Goal: Task Accomplishment & Management: Manage account settings

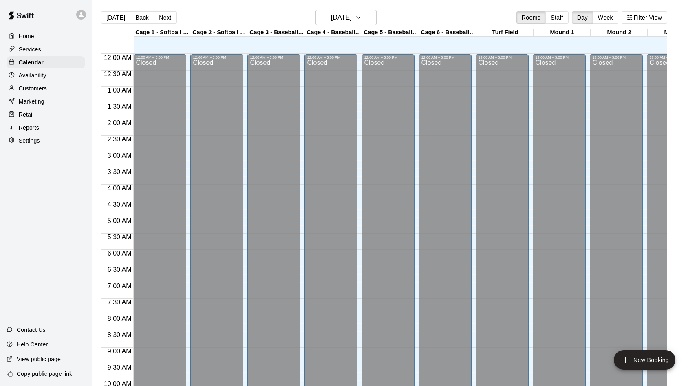
scroll to position [398, 0]
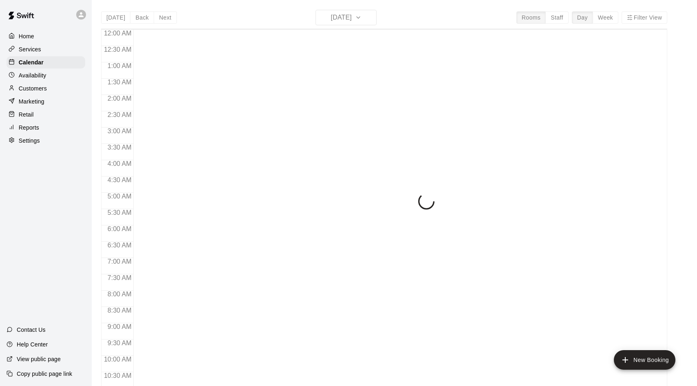
scroll to position [417, 0]
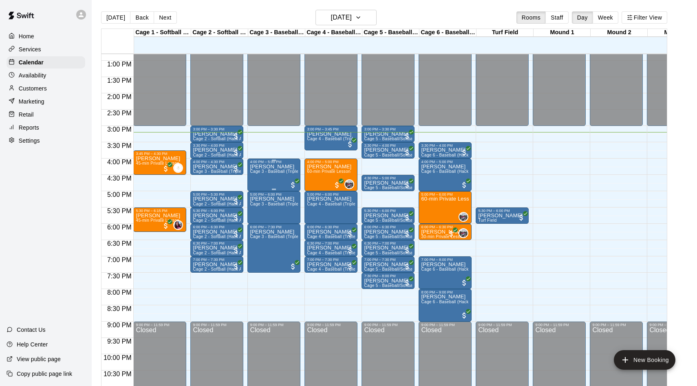
click at [271, 167] on p "[PERSON_NAME]" at bounding box center [274, 167] width 48 height 0
click at [258, 191] on img "edit" at bounding box center [258, 194] width 9 height 9
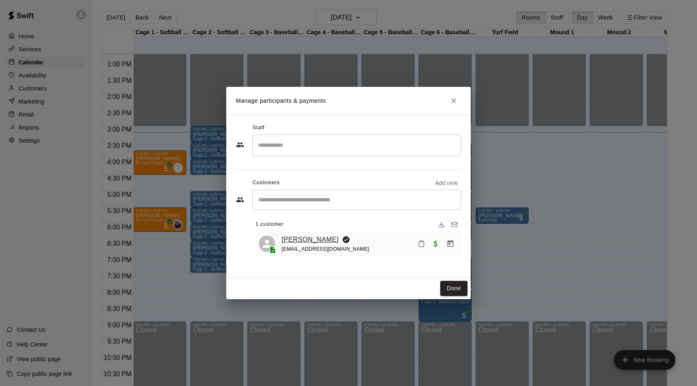
click at [303, 242] on link "[PERSON_NAME]" at bounding box center [310, 239] width 57 height 11
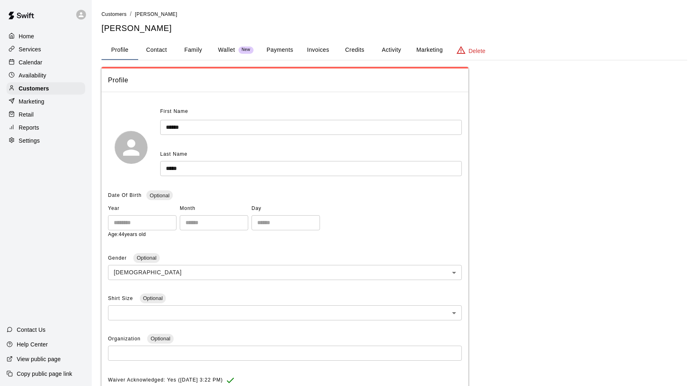
click at [282, 47] on button "Payments" at bounding box center [280, 50] width 40 height 20
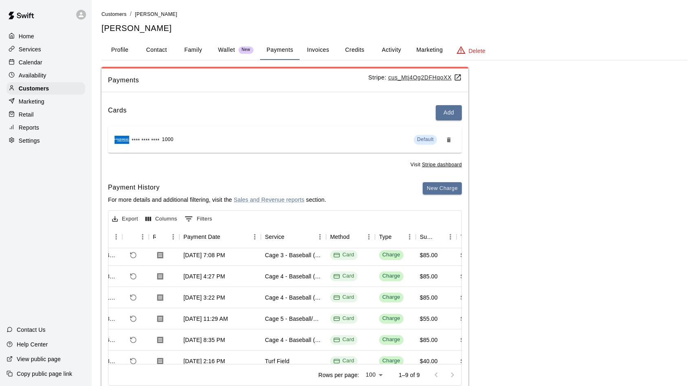
scroll to position [4, 55]
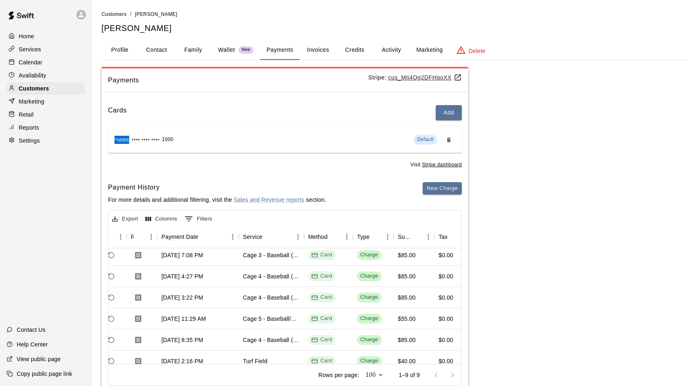
click at [125, 51] on button "Profile" at bounding box center [119, 50] width 37 height 20
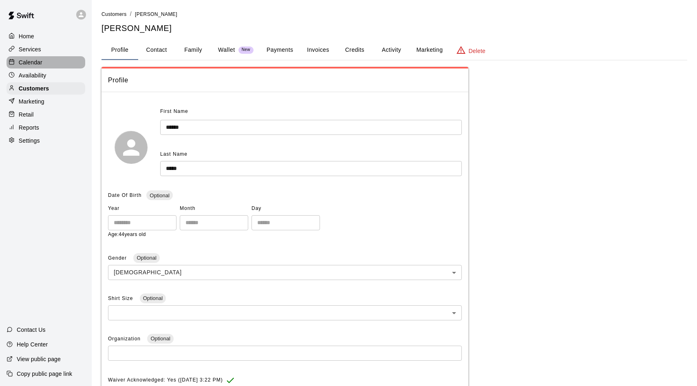
click at [47, 62] on div "Calendar" at bounding box center [46, 62] width 79 height 12
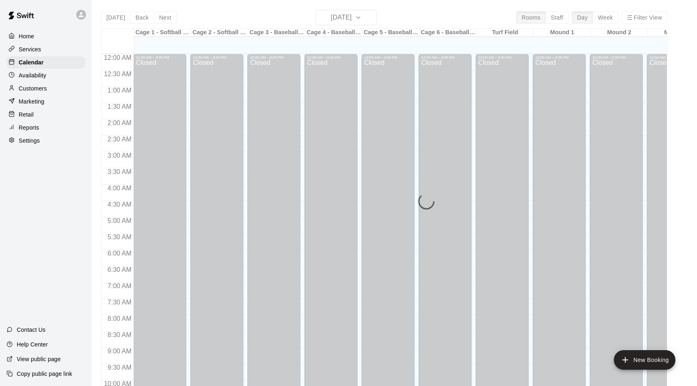
scroll to position [417, 0]
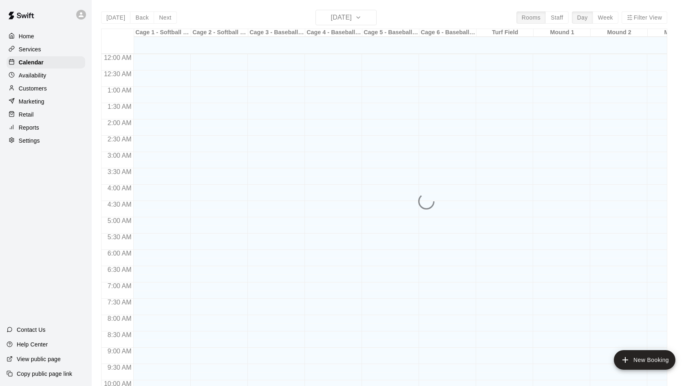
scroll to position [417, 0]
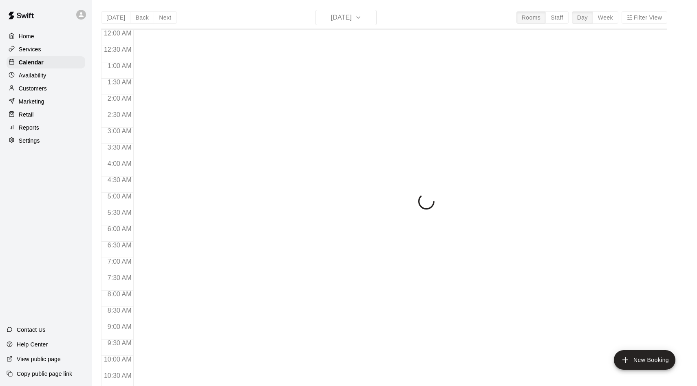
scroll to position [417, 0]
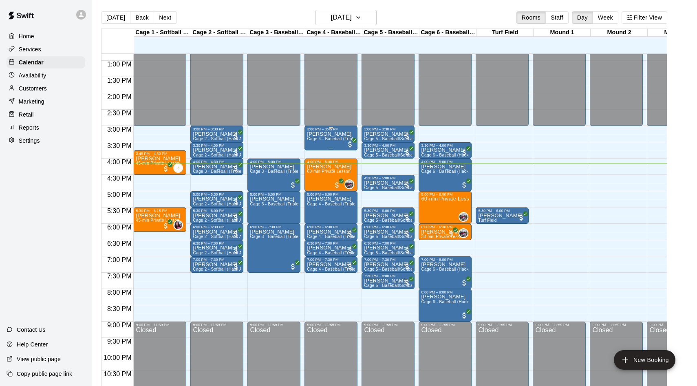
click at [357, 150] on div "3:00 PM – 3:45 PM David Cage 4 - Baseball (Triple play)" at bounding box center [330, 138] width 53 height 24
click at [527, 121] on div at bounding box center [348, 193] width 697 height 386
click at [433, 170] on span "Cage 6 - Baseball (Hack Attack Hand-fed Machine)" at bounding box center [470, 171] width 99 height 4
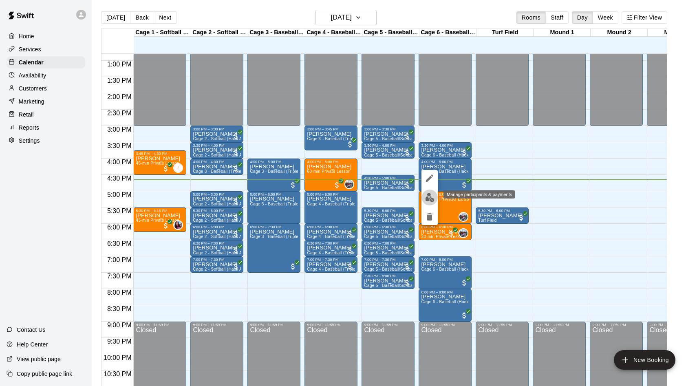
click at [426, 194] on img "edit" at bounding box center [429, 197] width 9 height 9
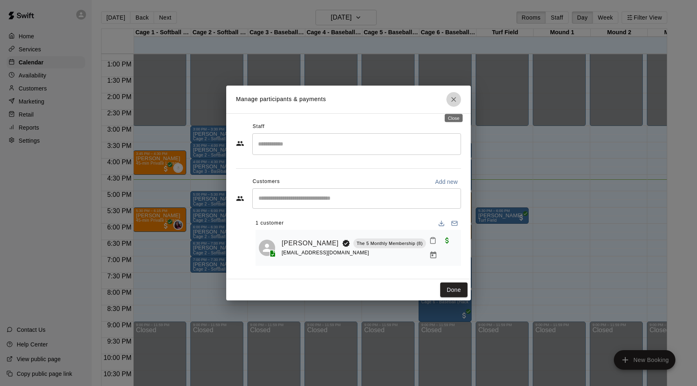
click at [454, 97] on icon "Close" at bounding box center [454, 99] width 8 height 8
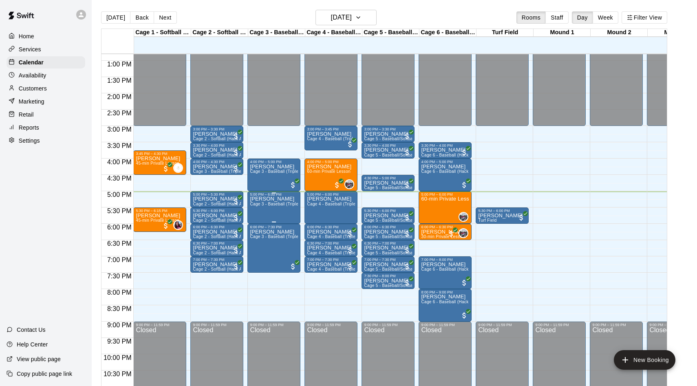
click at [275, 199] on div "J. Leon Cage 3 - Baseball (Triple Play)" at bounding box center [274, 389] width 48 height 386
click at [252, 223] on button "edit" at bounding box center [258, 225] width 16 height 16
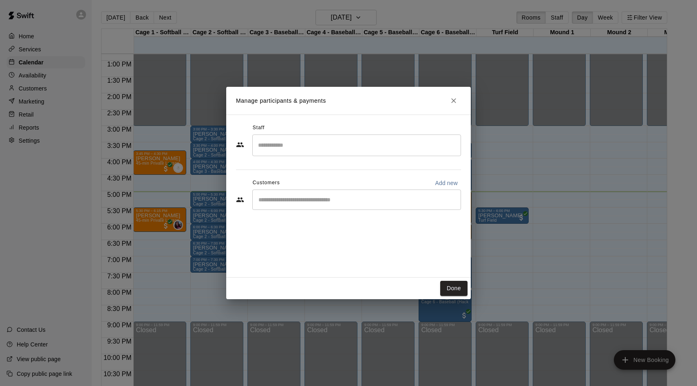
click at [284, 198] on input "Start typing to search customers..." at bounding box center [356, 200] width 201 height 8
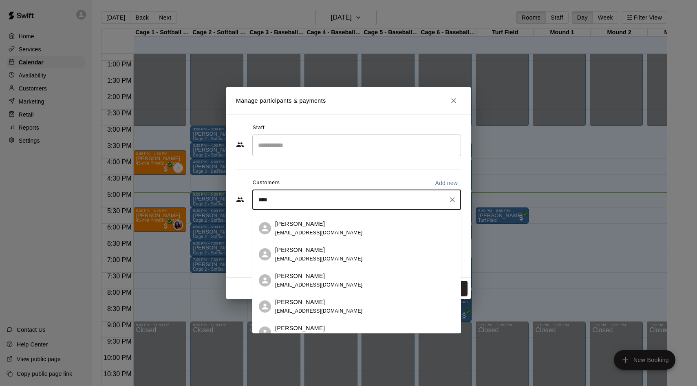
scroll to position [0, 0]
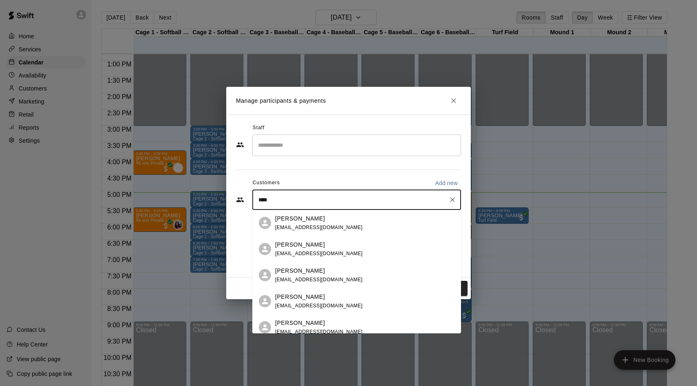
type input "****"
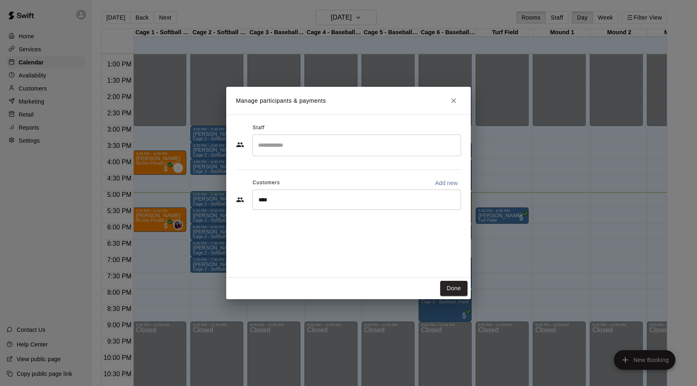
click at [461, 103] on h2 "Manage participants & payments" at bounding box center [348, 101] width 245 height 28
click at [458, 104] on button "Close" at bounding box center [453, 100] width 15 height 15
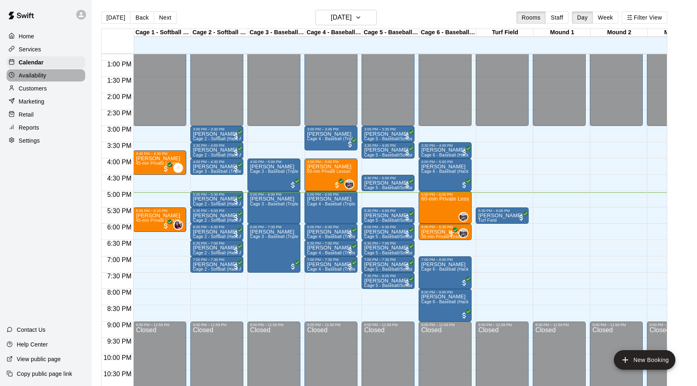
click at [33, 77] on p "Availability" at bounding box center [33, 75] width 28 height 8
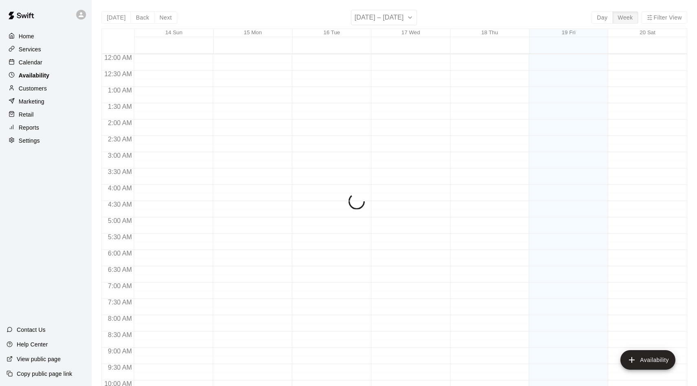
scroll to position [442, 0]
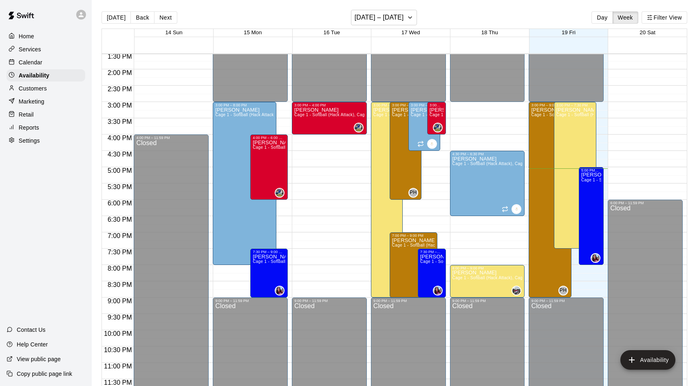
click at [33, 86] on p "Customers" at bounding box center [33, 88] width 28 height 8
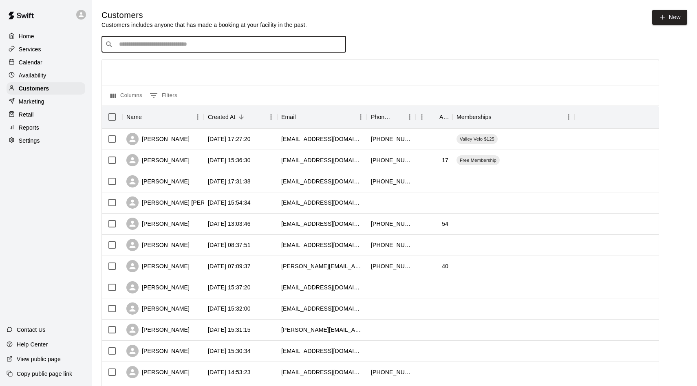
click at [180, 46] on input "Search customers by name or email" at bounding box center [230, 44] width 226 height 8
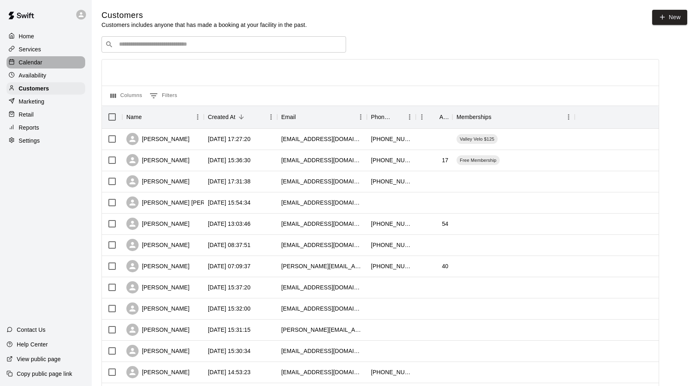
click at [39, 63] on p "Calendar" at bounding box center [31, 62] width 24 height 8
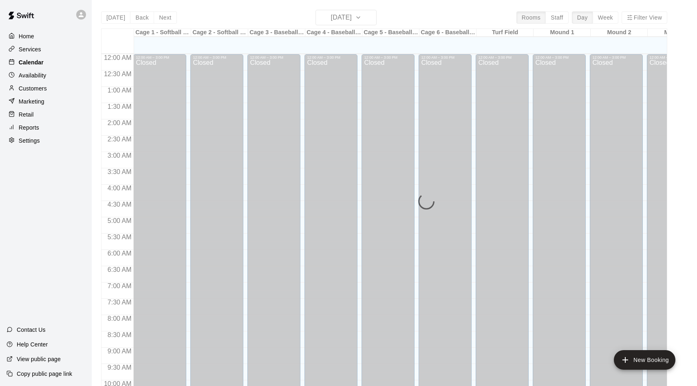
scroll to position [417, 0]
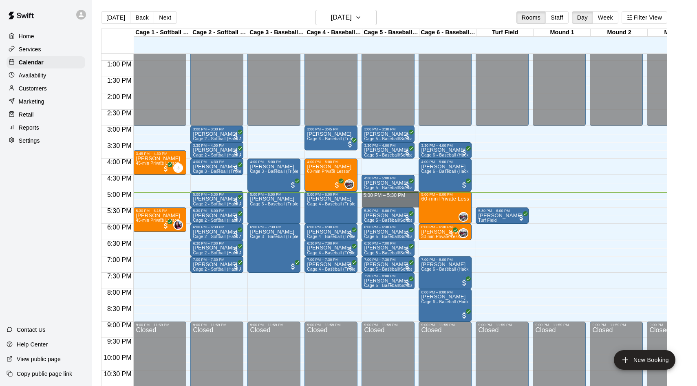
drag, startPoint x: 371, startPoint y: 193, endPoint x: 371, endPoint y: 201, distance: 7.8
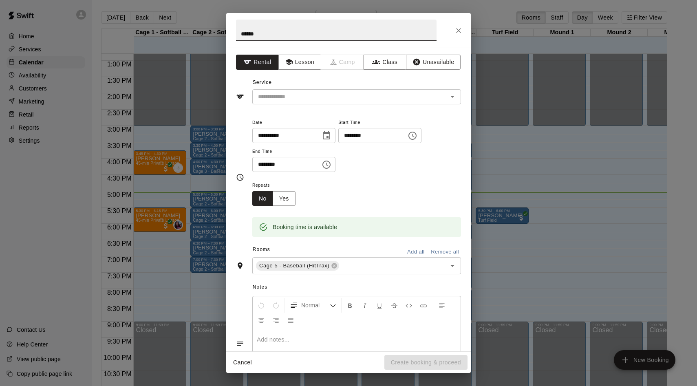
type input "******"
click at [284, 104] on div "**********" at bounding box center [348, 200] width 245 height 304
click at [281, 101] on input "text" at bounding box center [345, 97] width 180 height 10
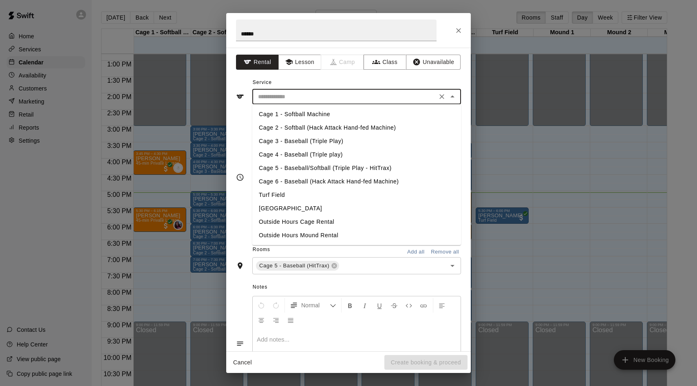
click at [280, 141] on li "Cage 3 - Baseball (Triple Play)" at bounding box center [356, 140] width 209 height 13
type input "**********"
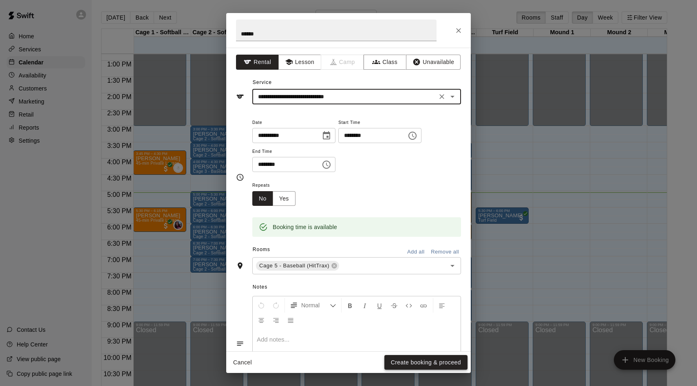
click at [405, 365] on button "Create booking & proceed" at bounding box center [425, 362] width 83 height 15
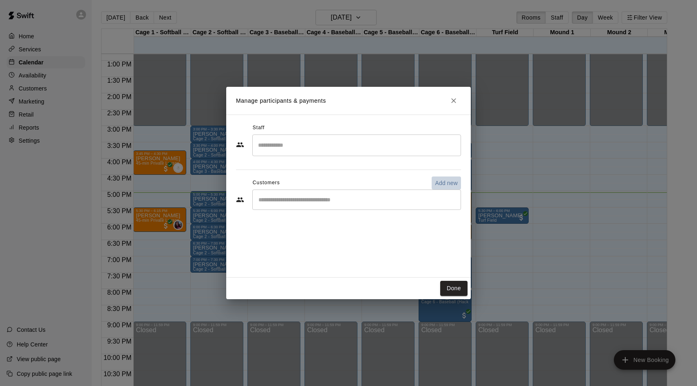
click at [449, 184] on p "Add new" at bounding box center [446, 183] width 23 height 8
select select "**"
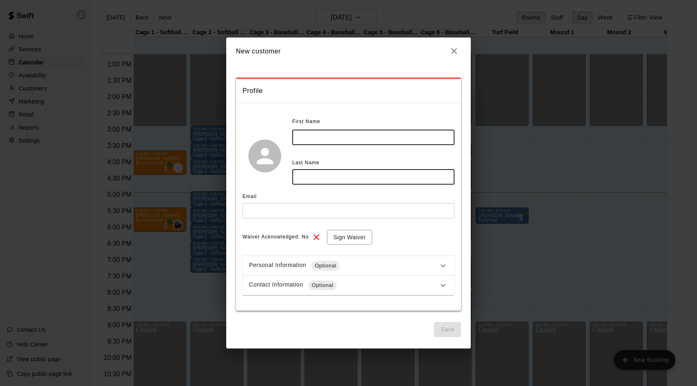
click at [315, 134] on input "text" at bounding box center [373, 137] width 162 height 15
type input "******"
click at [326, 168] on div "Last Name" at bounding box center [373, 163] width 162 height 13
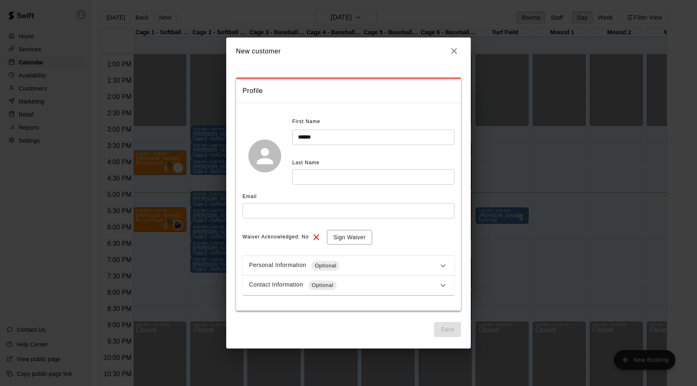
click at [325, 172] on input "text" at bounding box center [373, 176] width 162 height 15
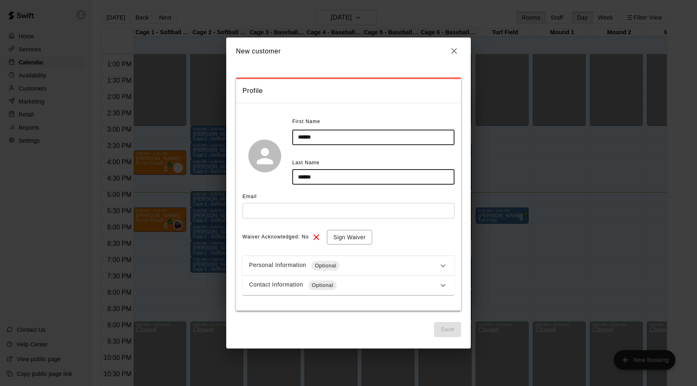
type input "******"
click at [295, 205] on input "text" at bounding box center [349, 210] width 212 height 15
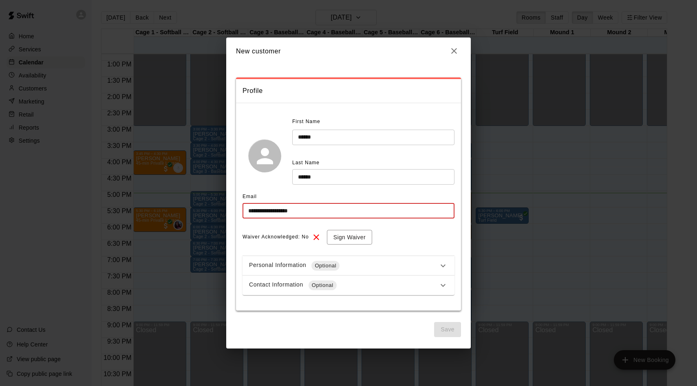
drag, startPoint x: 271, startPoint y: 212, endPoint x: 262, endPoint y: 212, distance: 9.4
click at [262, 212] on input "**********" at bounding box center [349, 210] width 212 height 15
click at [306, 214] on input "**********" at bounding box center [349, 210] width 212 height 15
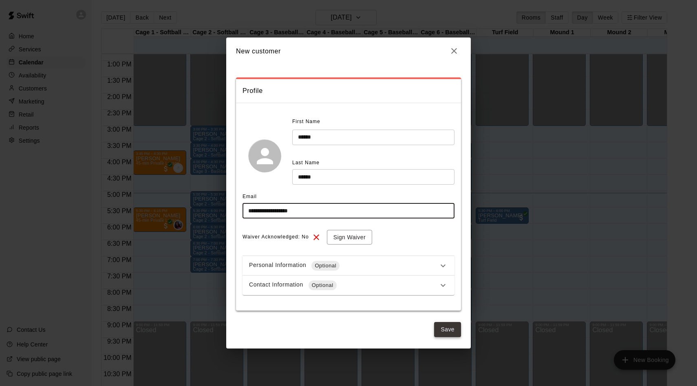
type input "**********"
click at [444, 331] on button "Save" at bounding box center [447, 329] width 27 height 15
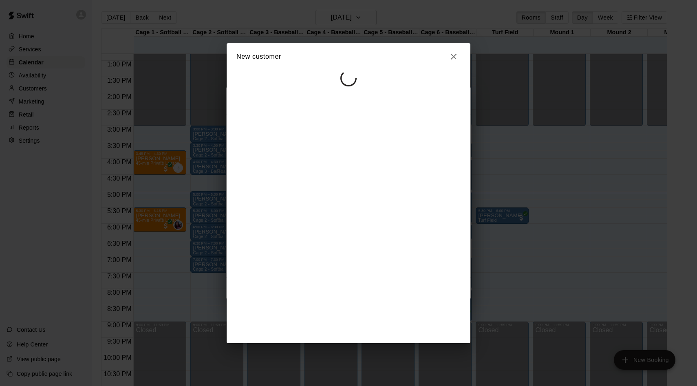
select select "**"
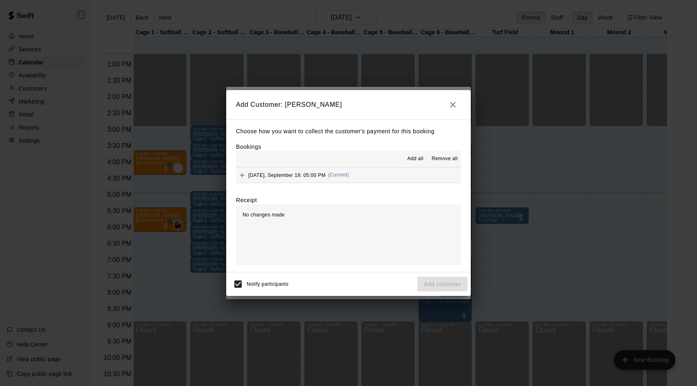
click at [453, 104] on icon "button" at bounding box center [453, 105] width 6 height 6
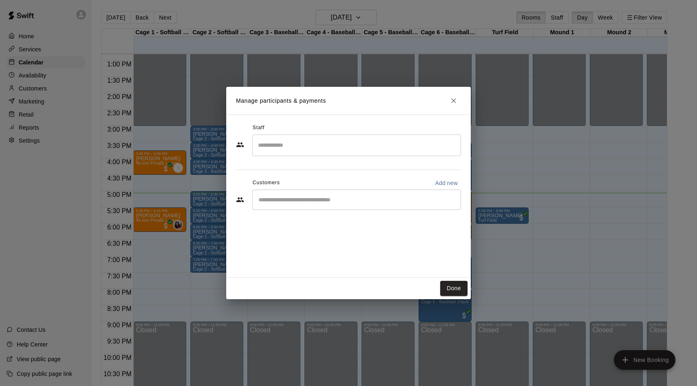
click at [379, 203] on input "Start typing to search customers..." at bounding box center [356, 200] width 201 height 8
type input "****"
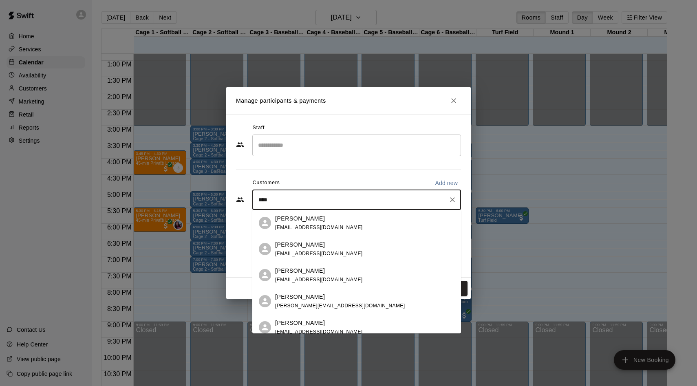
click at [324, 223] on div "Hunter Tecson vette2365@gmail.com" at bounding box center [319, 223] width 88 height 18
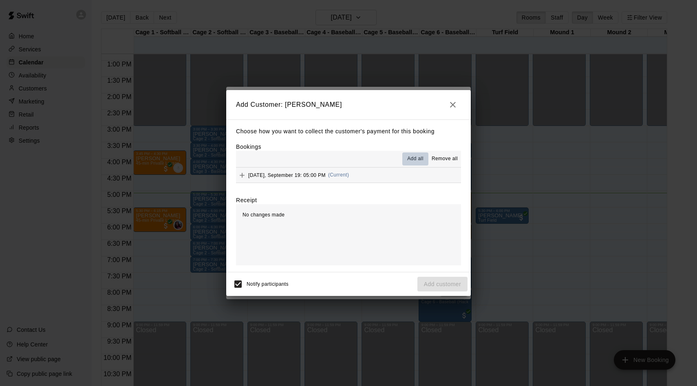
click at [417, 161] on span "Add all" at bounding box center [415, 159] width 16 height 8
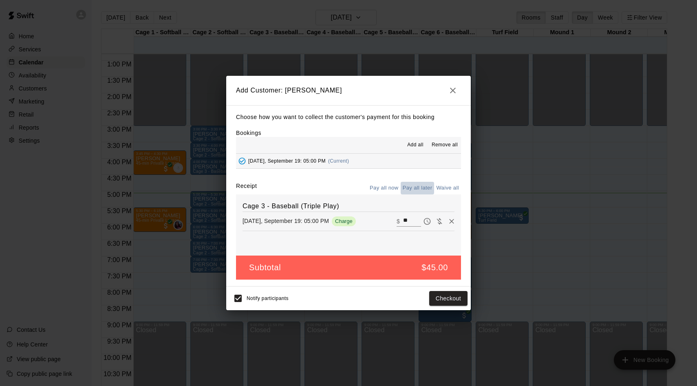
click at [412, 187] on button "Pay all later" at bounding box center [418, 188] width 34 height 13
click at [437, 298] on button "Add customer" at bounding box center [442, 298] width 50 height 15
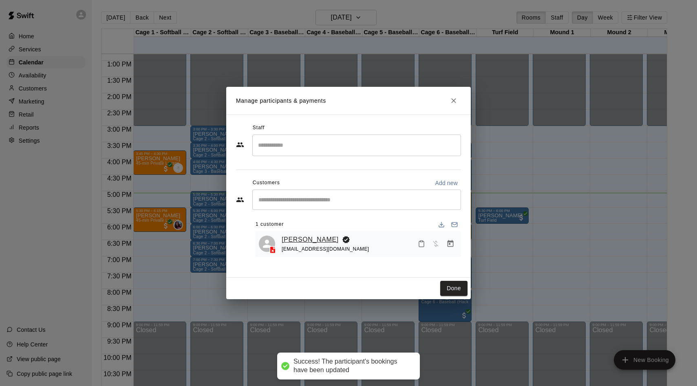
click at [310, 242] on link "[PERSON_NAME]" at bounding box center [310, 239] width 57 height 11
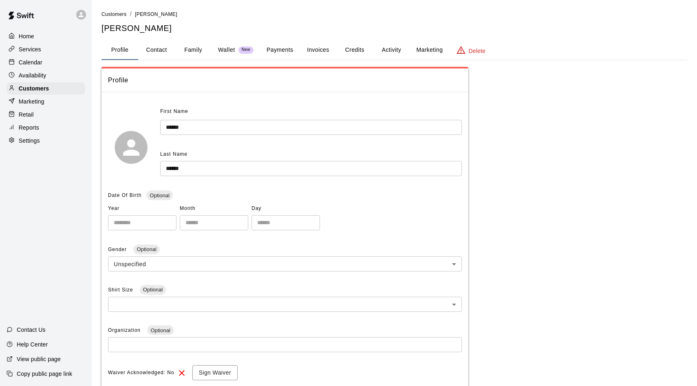
click at [270, 49] on button "Payments" at bounding box center [280, 50] width 40 height 20
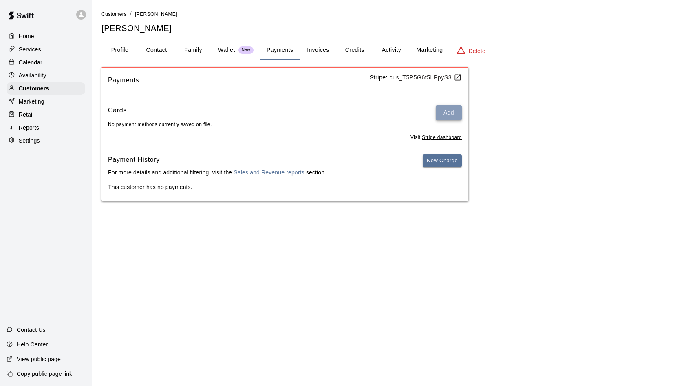
click at [454, 109] on button "Add" at bounding box center [449, 112] width 26 height 15
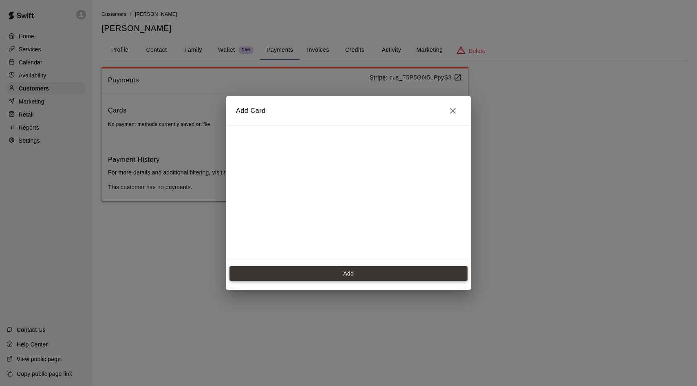
scroll to position [115, 0]
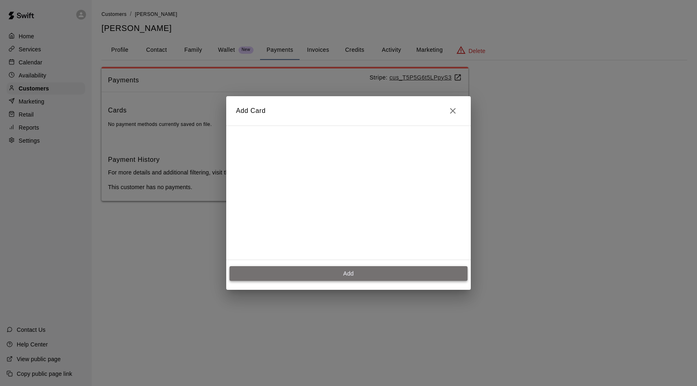
click at [300, 276] on button "Add" at bounding box center [348, 273] width 238 height 15
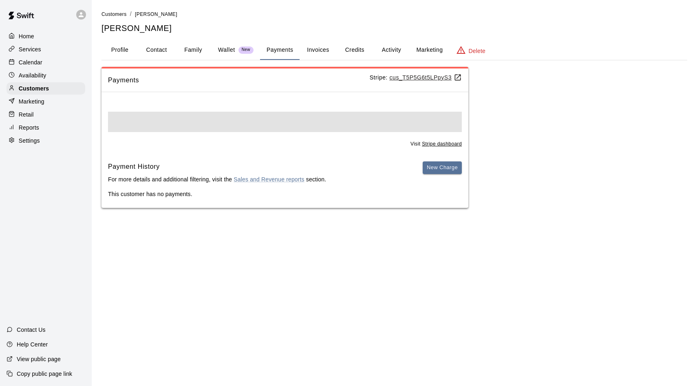
scroll to position [0, 0]
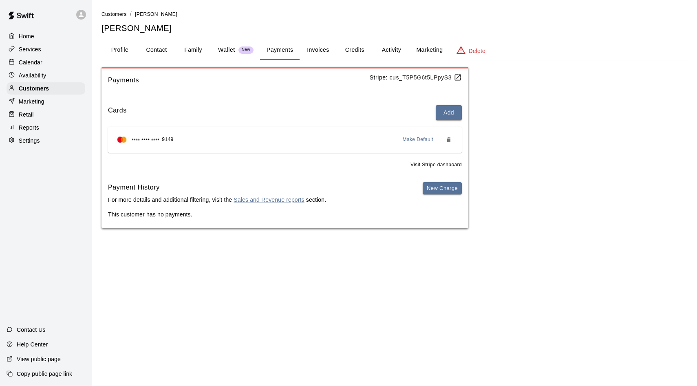
click at [37, 64] on p "Calendar" at bounding box center [31, 62] width 24 height 8
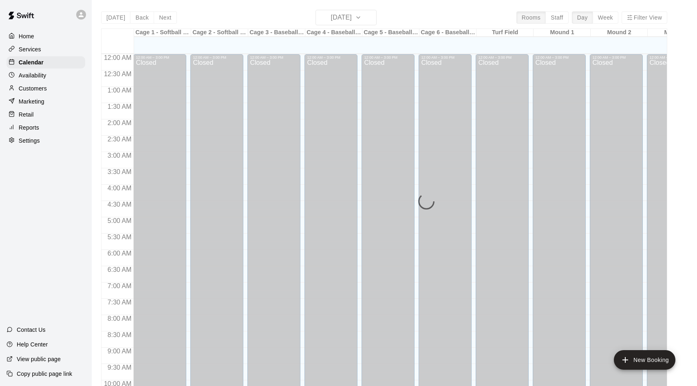
scroll to position [417, 0]
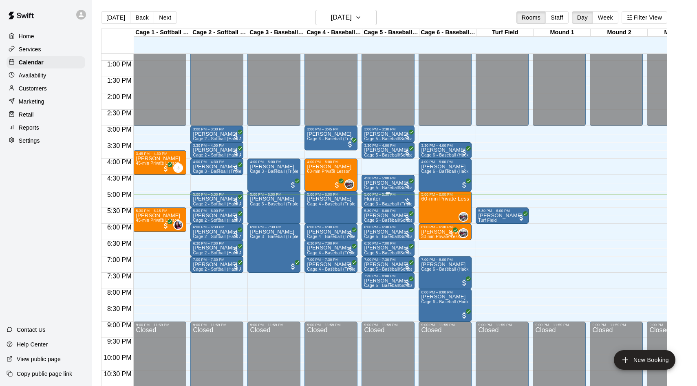
click at [377, 199] on p "Hunter" at bounding box center [388, 199] width 48 height 0
click at [371, 224] on img "edit" at bounding box center [372, 227] width 9 height 9
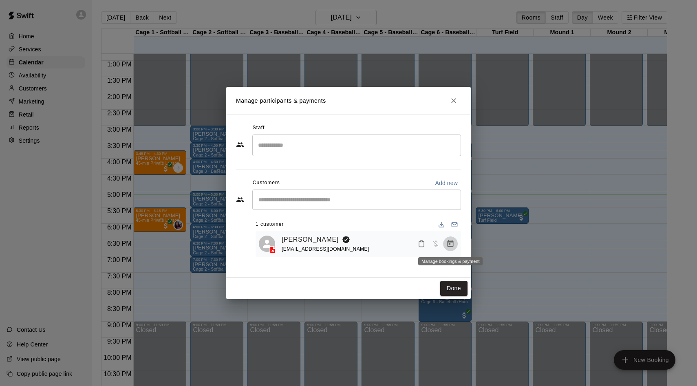
click at [450, 243] on icon "Manage bookings & payment" at bounding box center [450, 244] width 8 height 8
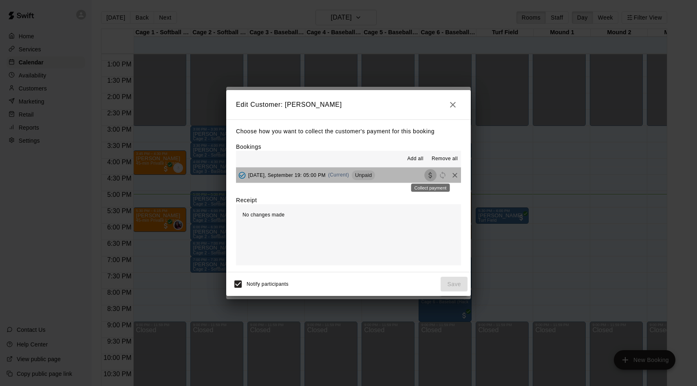
click at [426, 175] on button "Collect payment" at bounding box center [430, 175] width 12 height 12
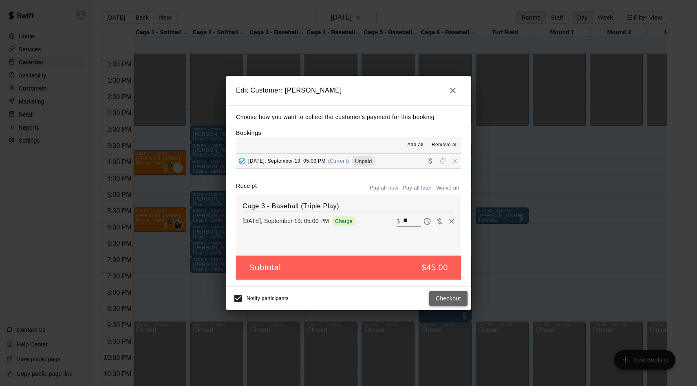
click at [442, 302] on button "Checkout" at bounding box center [448, 298] width 38 height 15
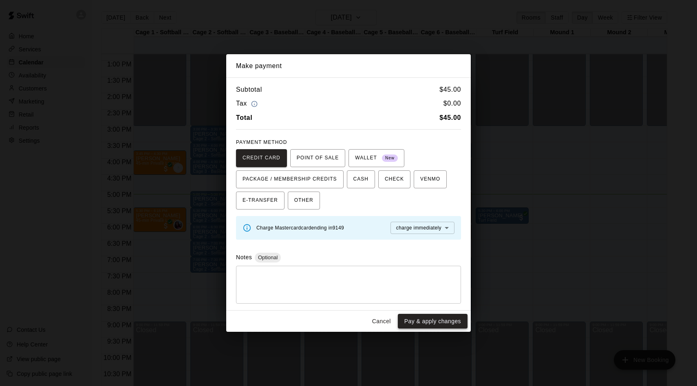
click at [434, 323] on button "Pay & apply changes" at bounding box center [433, 321] width 70 height 15
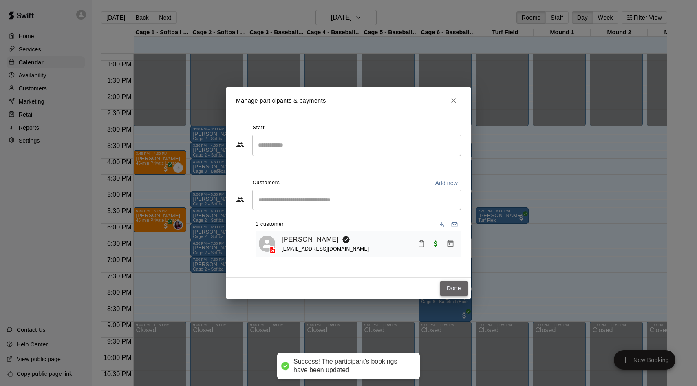
click at [453, 291] on button "Done" at bounding box center [453, 288] width 27 height 15
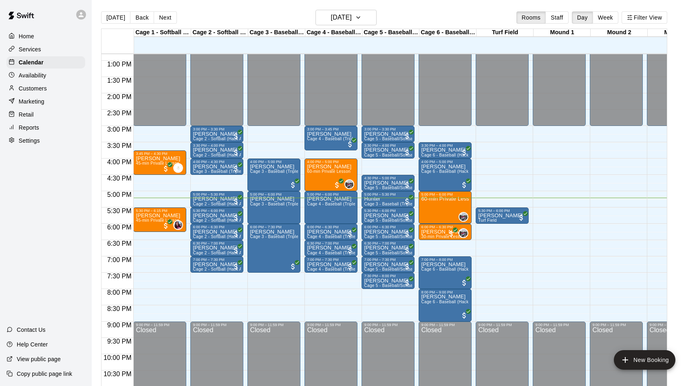
click at [37, 89] on p "Customers" at bounding box center [33, 88] width 28 height 8
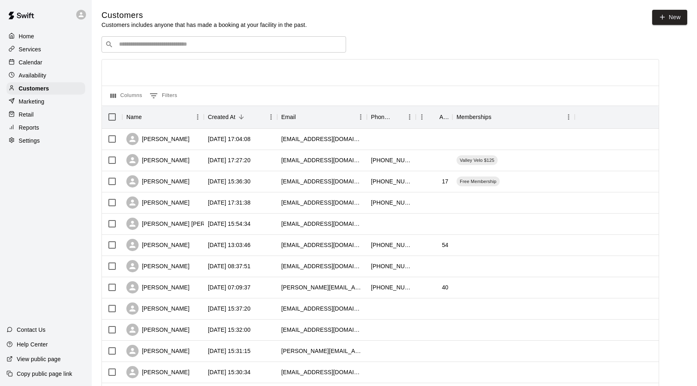
click at [181, 48] on input "Search customers by name or email" at bounding box center [230, 44] width 226 height 8
type input "******"
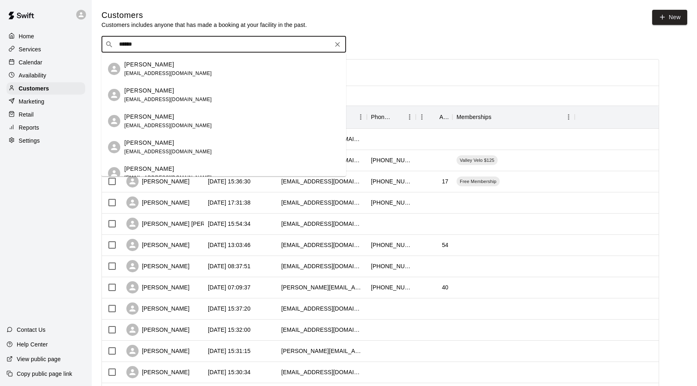
scroll to position [47, 0]
click at [142, 98] on span "chriscaulk@icloud.com" at bounding box center [168, 101] width 88 height 6
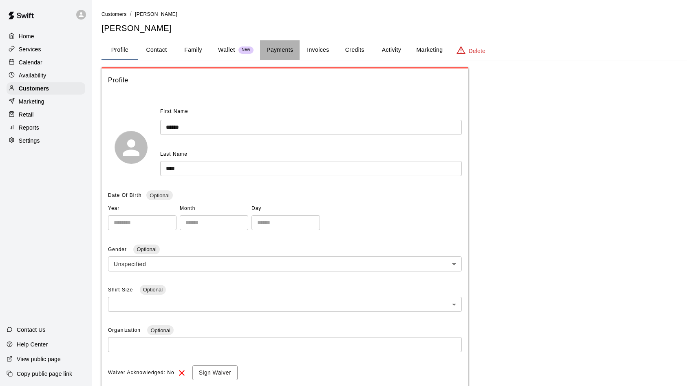
click at [280, 54] on button "Payments" at bounding box center [280, 50] width 40 height 20
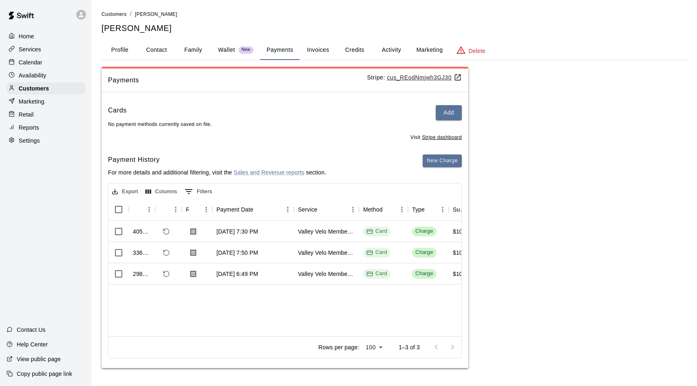
click at [190, 46] on button "Family" at bounding box center [193, 50] width 37 height 20
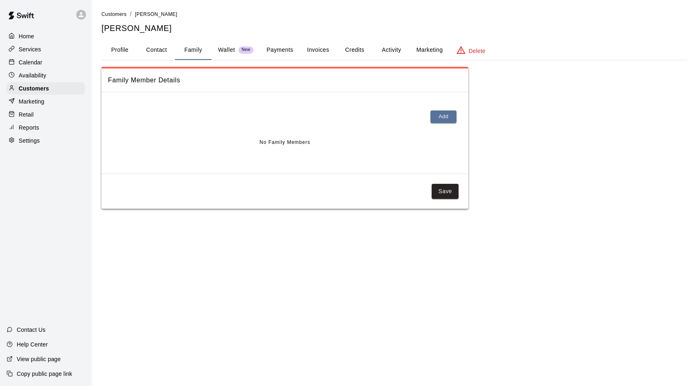
click at [282, 53] on button "Payments" at bounding box center [280, 50] width 40 height 20
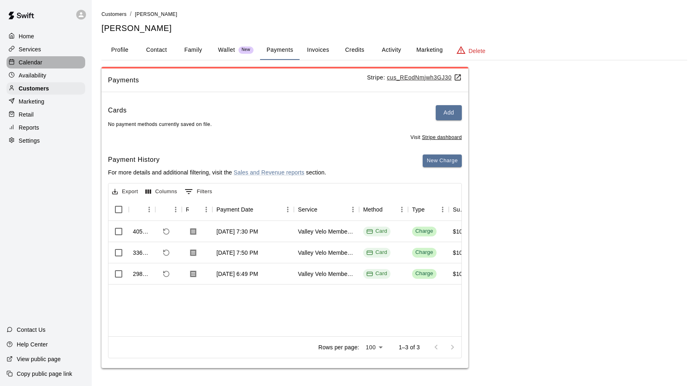
click at [29, 60] on p "Calendar" at bounding box center [31, 62] width 24 height 8
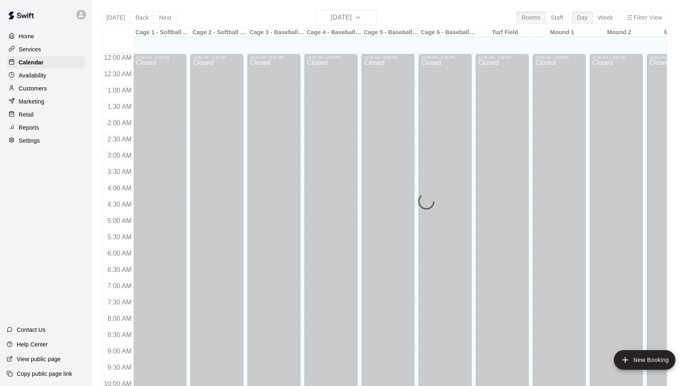
scroll to position [417, 0]
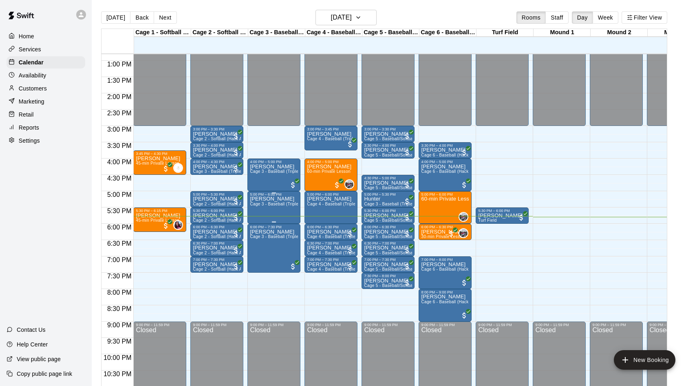
click at [261, 210] on div "J. Leon Cage 3 - Baseball (Triple Play)" at bounding box center [274, 389] width 48 height 386
click at [260, 229] on button "edit" at bounding box center [258, 225] width 16 height 16
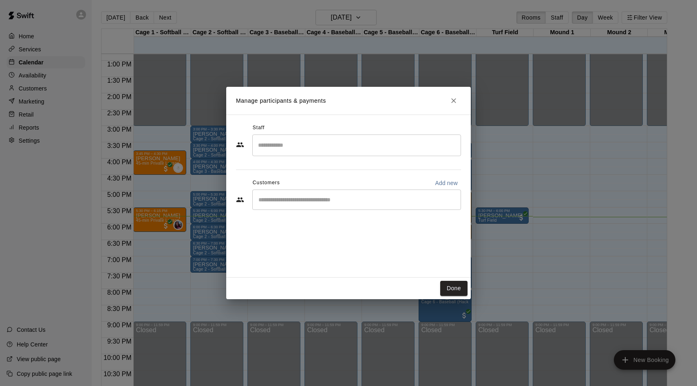
click at [395, 202] on input "Start typing to search customers..." at bounding box center [356, 200] width 201 height 8
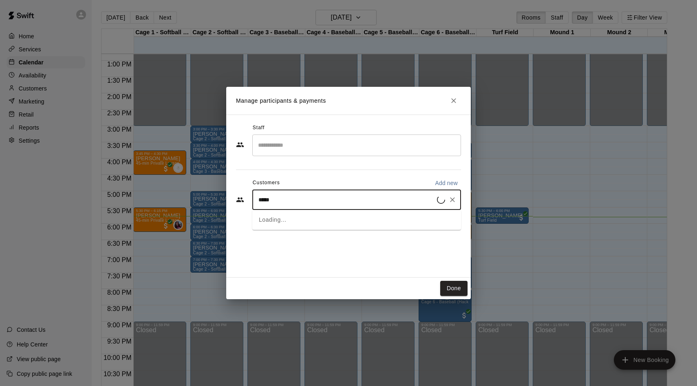
type input "******"
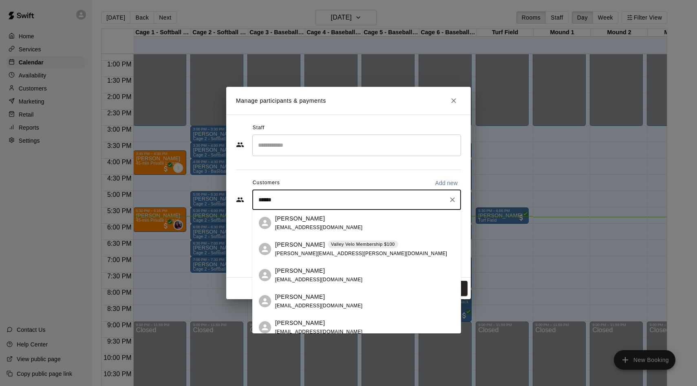
click at [298, 297] on p "Jordan Leon" at bounding box center [300, 297] width 50 height 9
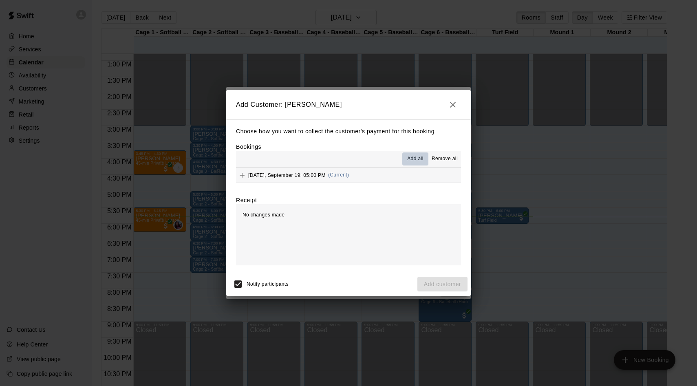
click at [417, 158] on span "Add all" at bounding box center [415, 159] width 16 height 8
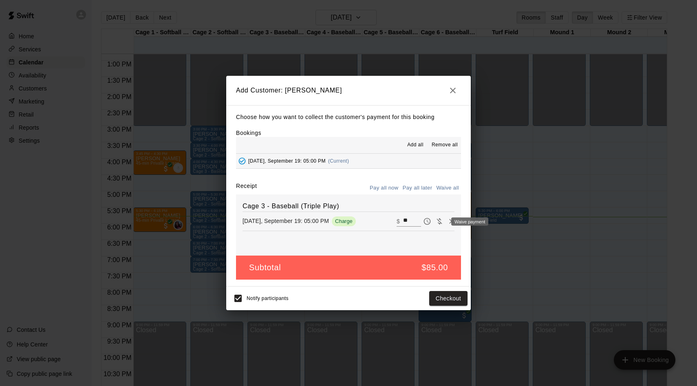
click at [439, 220] on icon "Waive payment" at bounding box center [439, 221] width 8 height 8
type input "*"
click at [427, 189] on button "Pay all later" at bounding box center [418, 188] width 34 height 13
click at [414, 187] on button "Pay all later" at bounding box center [418, 188] width 34 height 13
click at [391, 188] on button "Pay all now" at bounding box center [384, 188] width 33 height 13
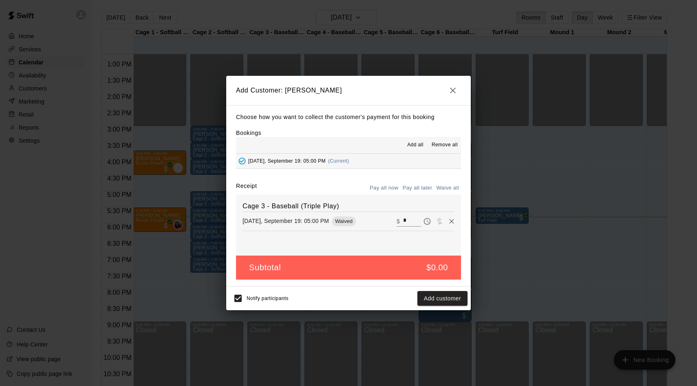
click at [405, 224] on input "*" at bounding box center [412, 221] width 18 height 11
type input "**"
click at [444, 296] on button "Checkout" at bounding box center [448, 298] width 38 height 15
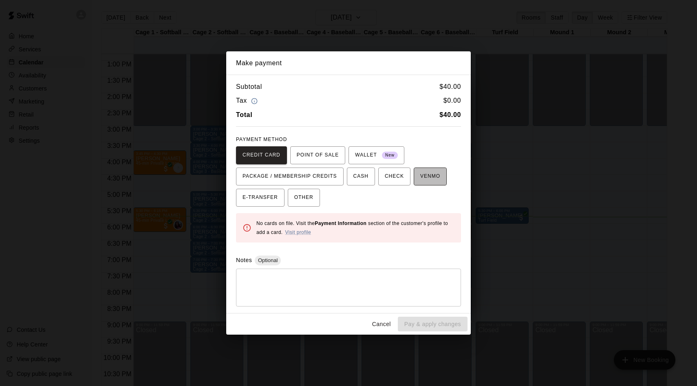
click at [422, 174] on span "VENMO" at bounding box center [430, 176] width 20 height 13
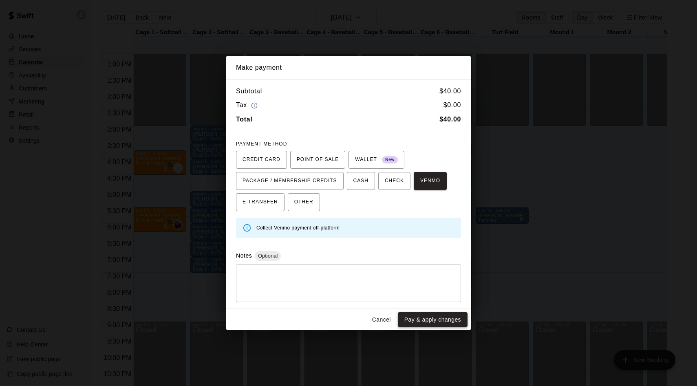
click at [433, 319] on button "Pay & apply changes" at bounding box center [433, 319] width 70 height 15
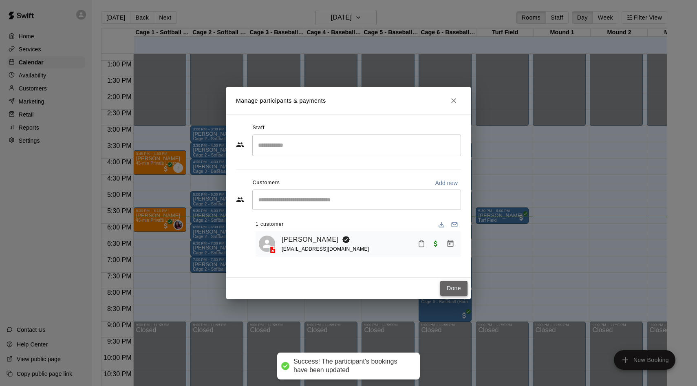
click at [461, 287] on button "Done" at bounding box center [453, 288] width 27 height 15
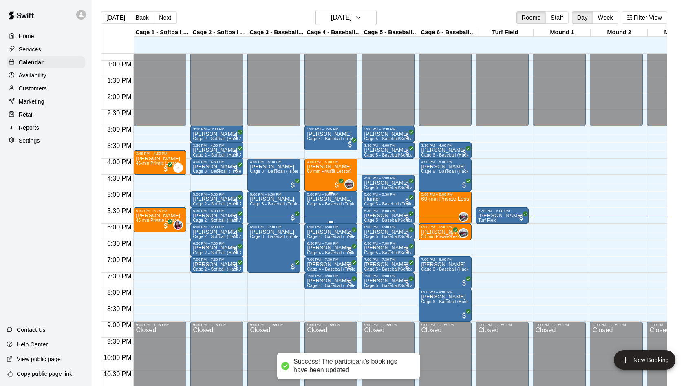
click at [326, 205] on span "Cage 4 - Baseball (Triple play)" at bounding box center [336, 204] width 59 height 4
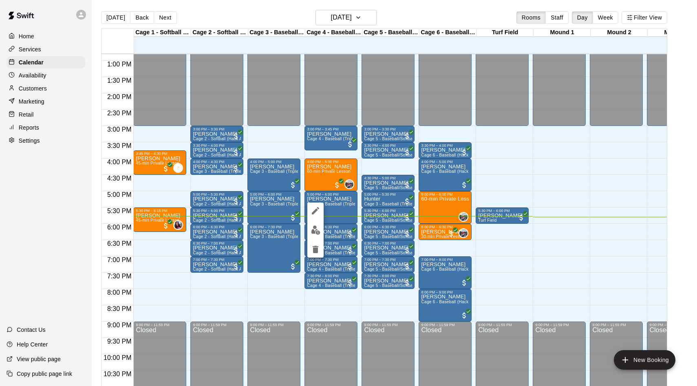
click at [315, 227] on img "edit" at bounding box center [315, 229] width 9 height 9
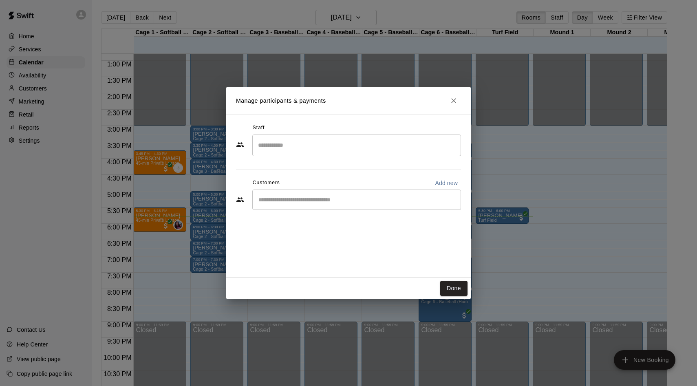
click at [384, 194] on div "​" at bounding box center [356, 200] width 209 height 20
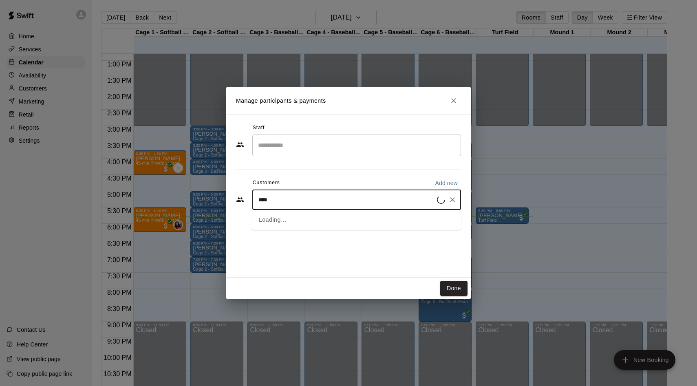
type input "*****"
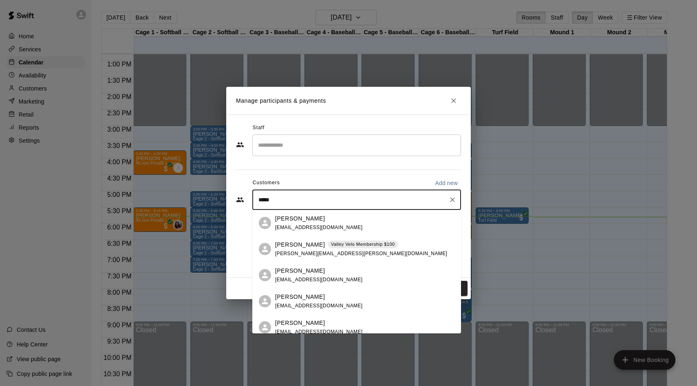
click at [304, 301] on div "Jordan Leon chriscaulk@icloud.com" at bounding box center [319, 302] width 88 height 18
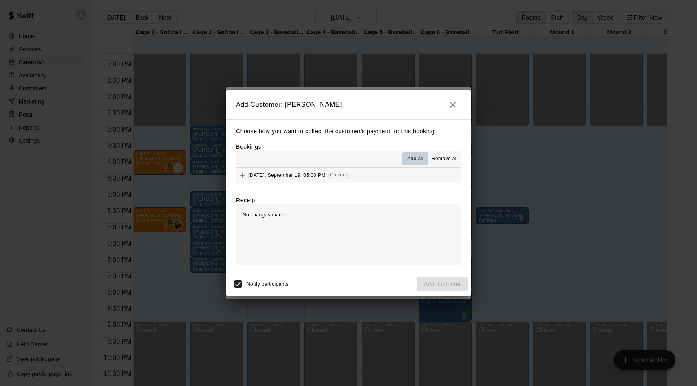
click at [416, 159] on span "Add all" at bounding box center [415, 159] width 16 height 8
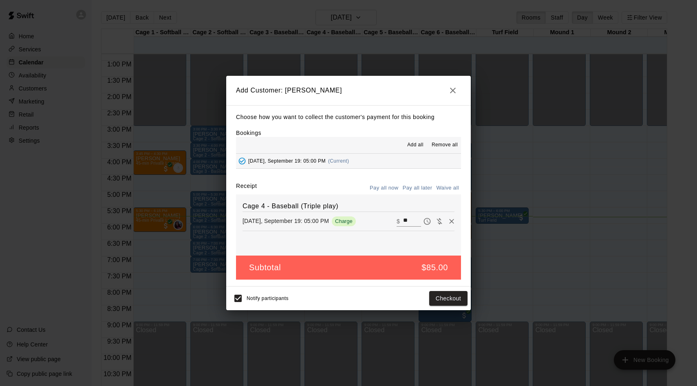
click at [410, 220] on input "**" at bounding box center [412, 221] width 18 height 11
type input "*"
type input "**"
click at [445, 295] on button "Checkout" at bounding box center [448, 298] width 38 height 15
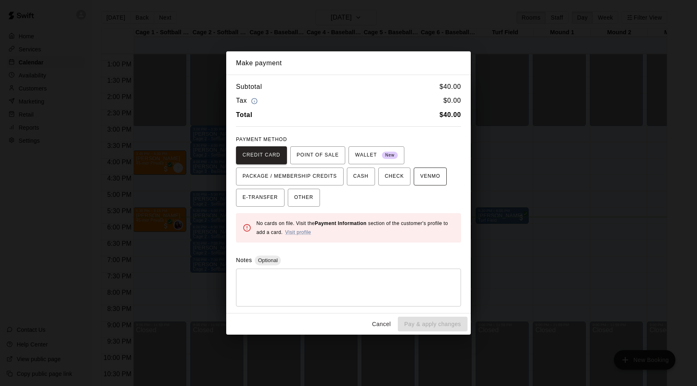
click at [423, 178] on span "VENMO" at bounding box center [430, 176] width 20 height 13
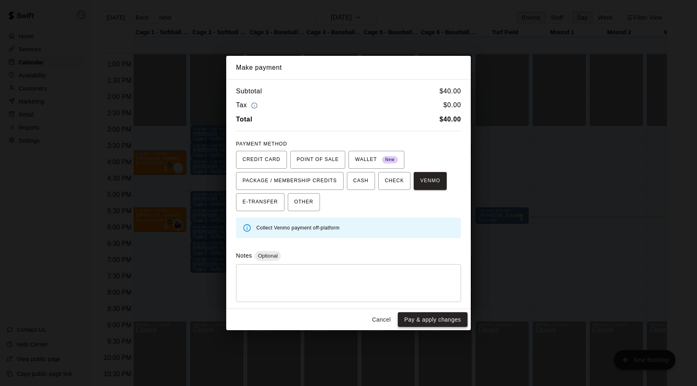
click at [433, 324] on button "Pay & apply changes" at bounding box center [433, 319] width 70 height 15
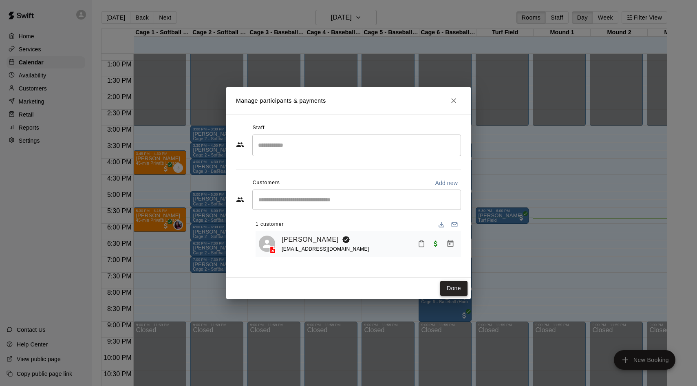
click at [458, 288] on button "Done" at bounding box center [453, 288] width 27 height 15
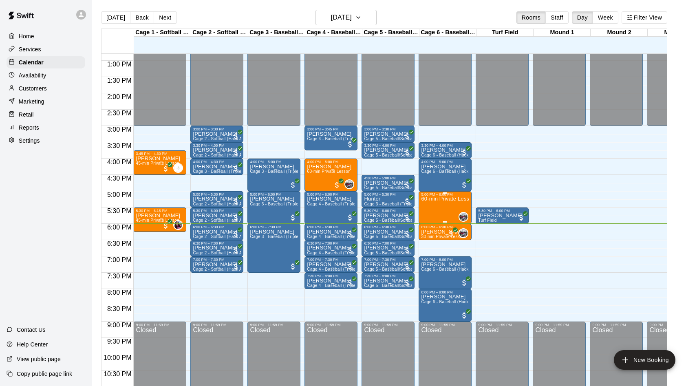
click at [439, 206] on div "60-min Private Lesson" at bounding box center [445, 389] width 48 height 386
click at [430, 229] on img "edit" at bounding box center [429, 224] width 9 height 9
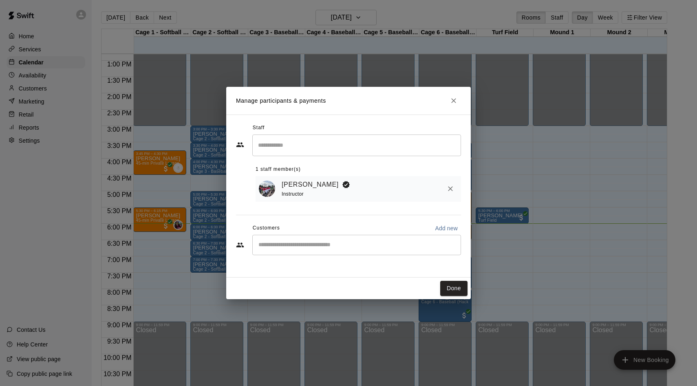
click at [313, 249] on input "Start typing to search customers..." at bounding box center [356, 245] width 201 height 8
click at [447, 288] on button "Done" at bounding box center [453, 288] width 27 height 15
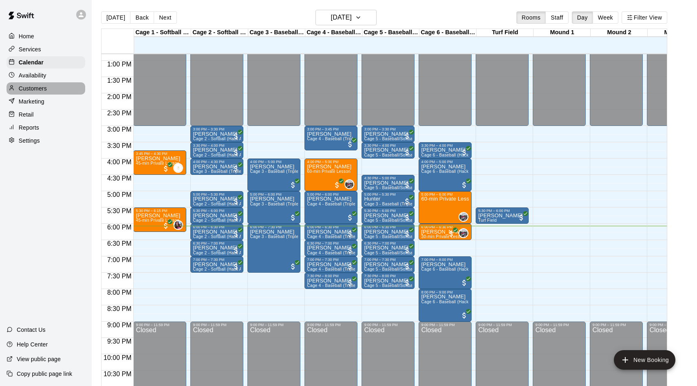
click at [43, 86] on p "Customers" at bounding box center [33, 88] width 28 height 8
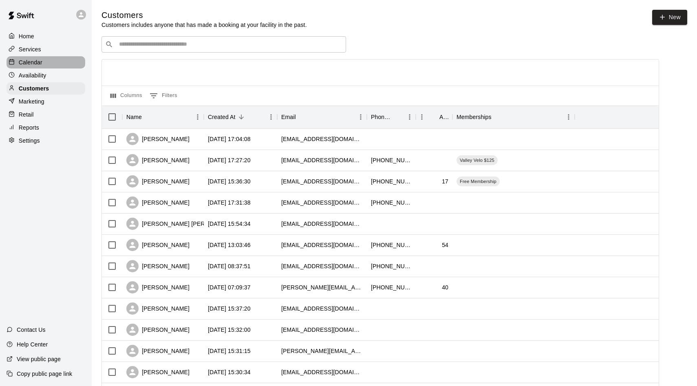
click at [42, 59] on p "Calendar" at bounding box center [31, 62] width 24 height 8
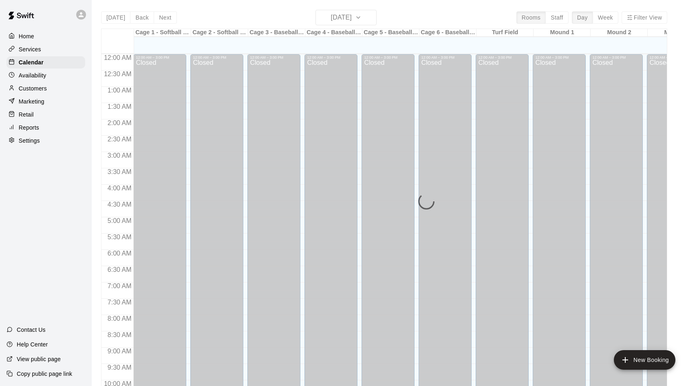
scroll to position [417, 0]
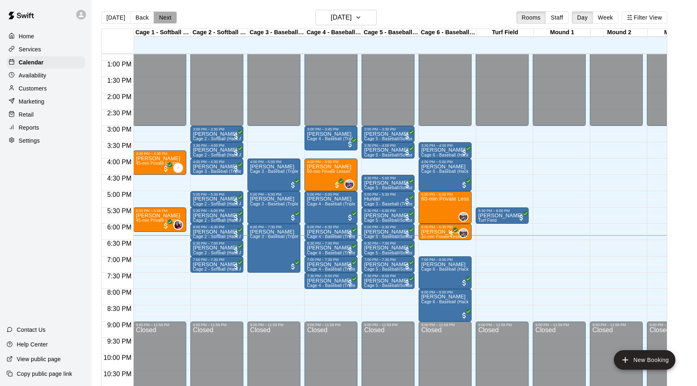
click at [163, 19] on button "Next" at bounding box center [165, 17] width 23 height 12
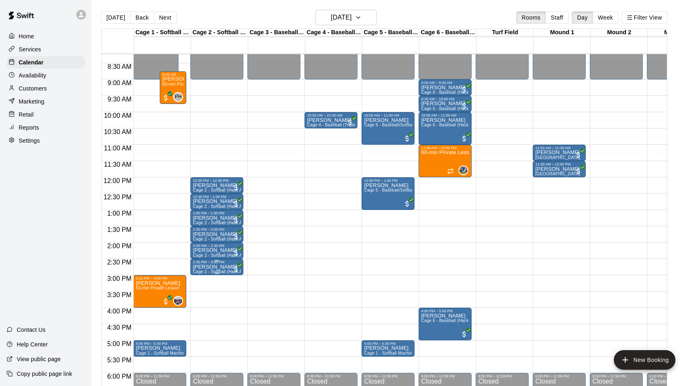
scroll to position [265, 0]
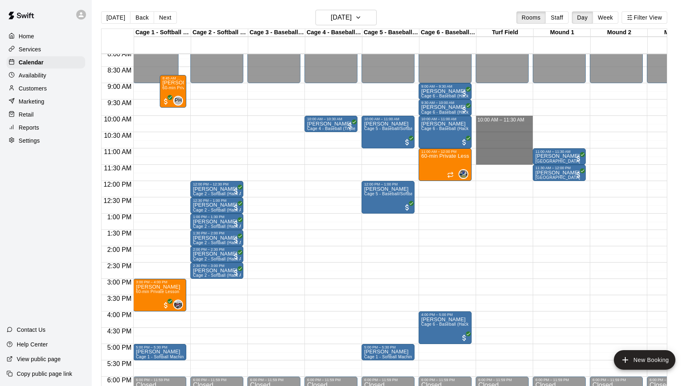
drag, startPoint x: 490, startPoint y: 119, endPoint x: 493, endPoint y: 157, distance: 37.6
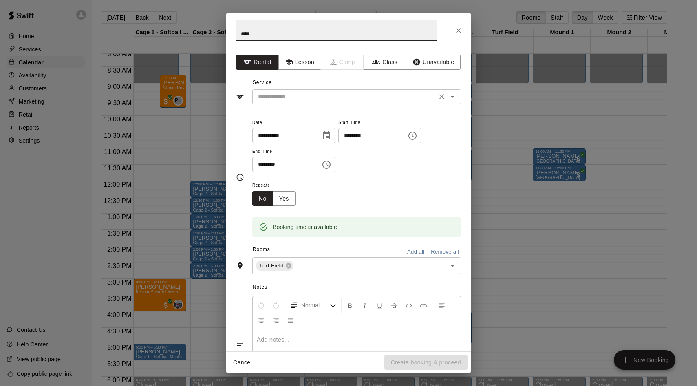
click at [297, 103] on div "​" at bounding box center [356, 96] width 209 height 15
type input "****"
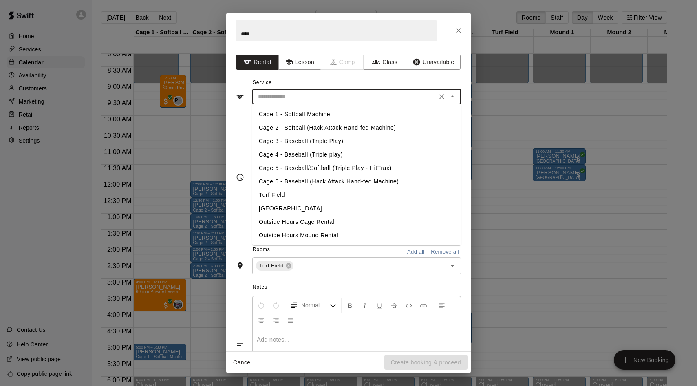
click at [277, 194] on li "Turf Field" at bounding box center [356, 194] width 209 height 13
type input "**********"
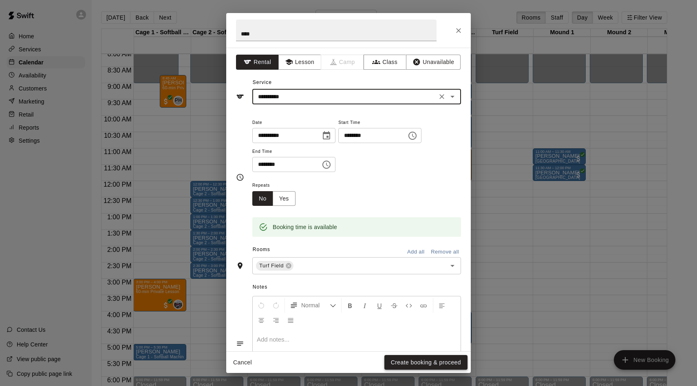
click at [414, 358] on button "Create booking & proceed" at bounding box center [425, 362] width 83 height 15
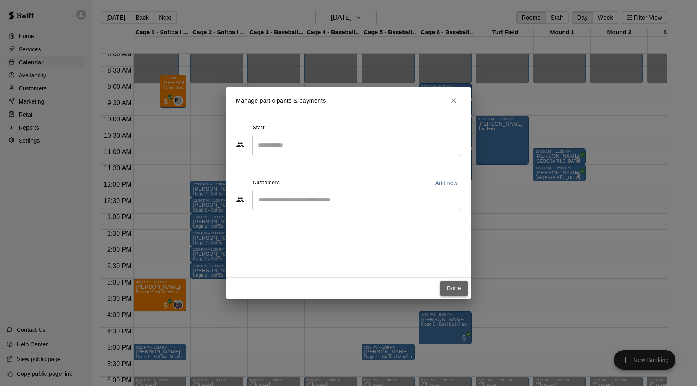
click at [458, 287] on button "Done" at bounding box center [453, 288] width 27 height 15
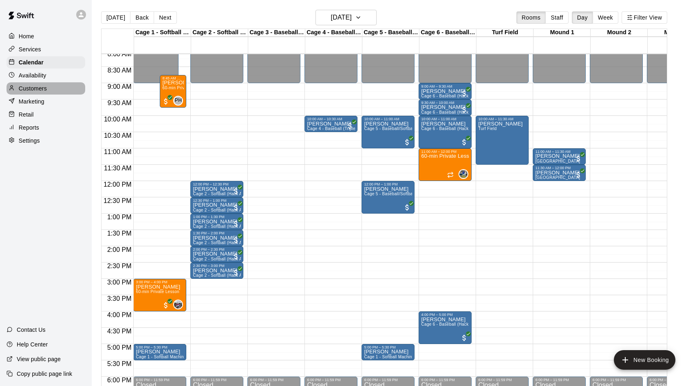
click at [49, 90] on div "Customers" at bounding box center [46, 88] width 79 height 12
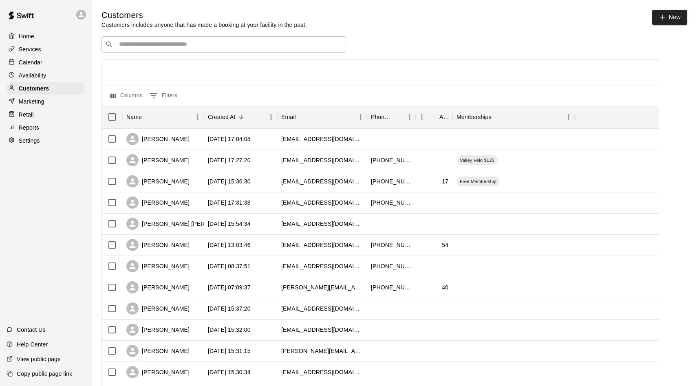
click at [46, 64] on div "Calendar" at bounding box center [46, 62] width 79 height 12
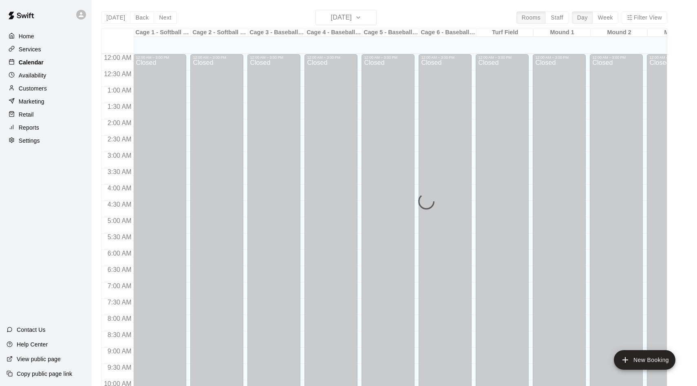
scroll to position [417, 0]
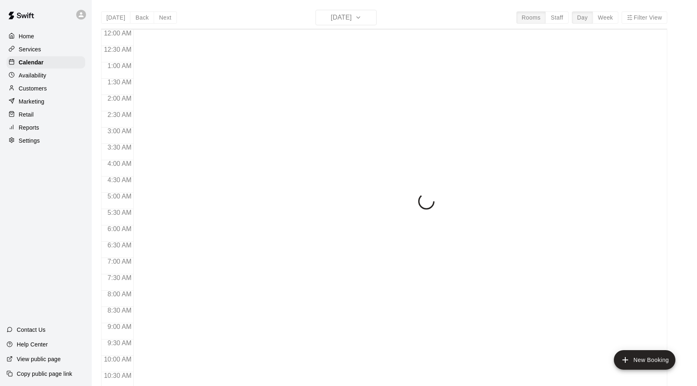
scroll to position [417, 0]
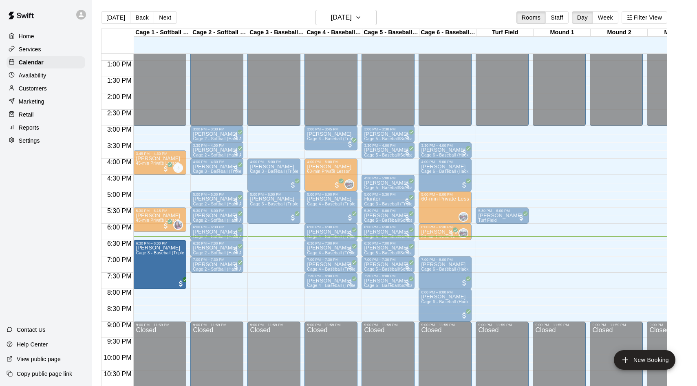
drag, startPoint x: 284, startPoint y: 253, endPoint x: 170, endPoint y: 270, distance: 115.3
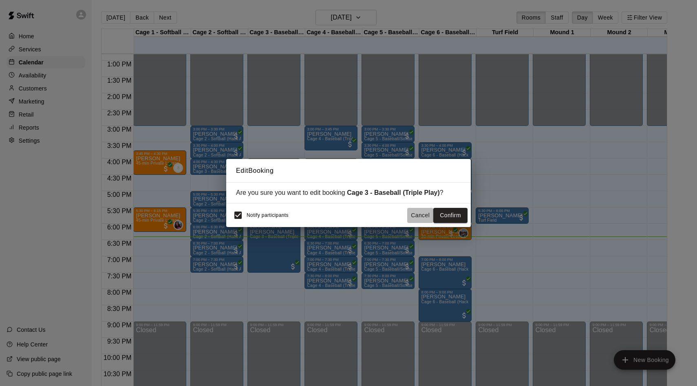
click at [423, 216] on button "Cancel" at bounding box center [420, 215] width 26 height 15
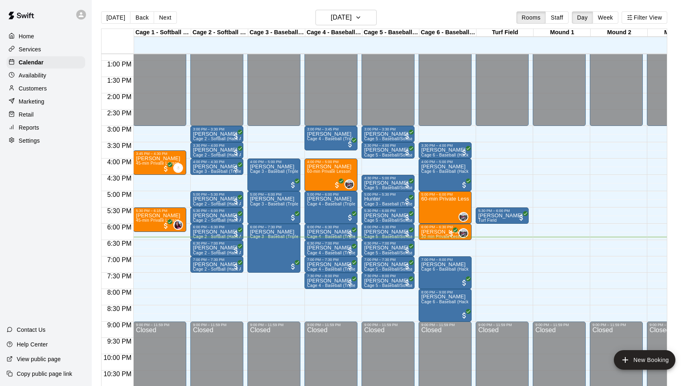
click at [41, 115] on div "Retail" at bounding box center [46, 114] width 79 height 12
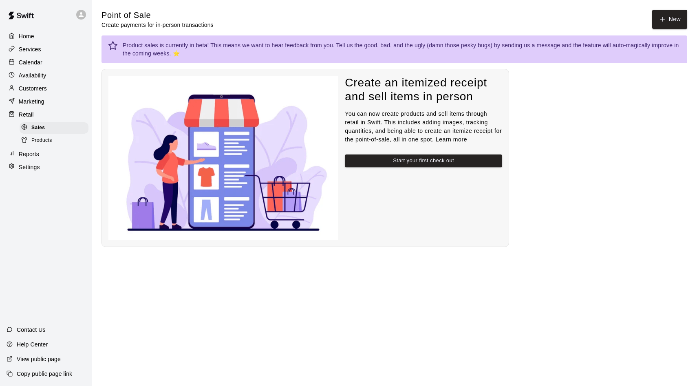
click at [35, 66] on p "Calendar" at bounding box center [31, 62] width 24 height 8
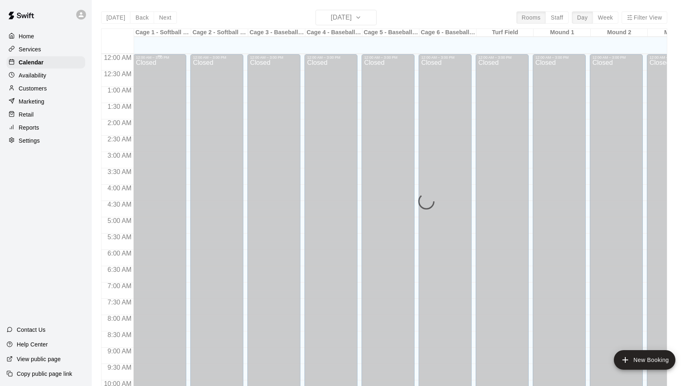
scroll to position [417, 0]
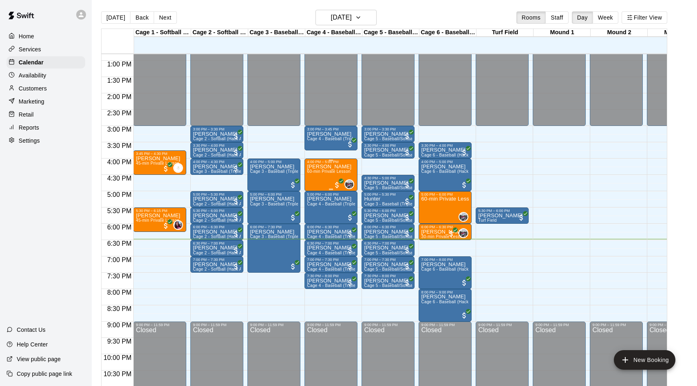
click at [340, 167] on p "[PERSON_NAME]" at bounding box center [329, 167] width 44 height 0
click at [315, 194] on img "edit" at bounding box center [315, 194] width 9 height 9
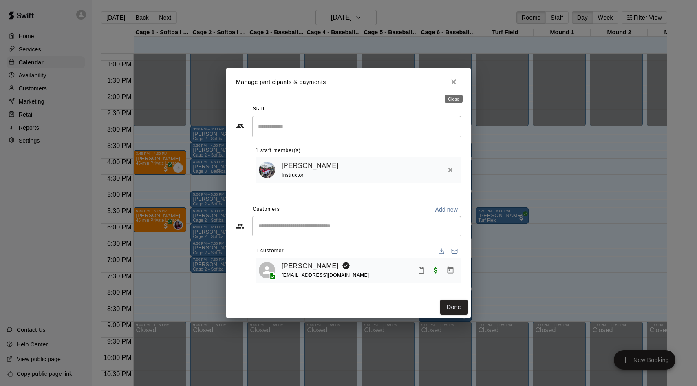
click at [454, 86] on button "Close" at bounding box center [453, 82] width 15 height 15
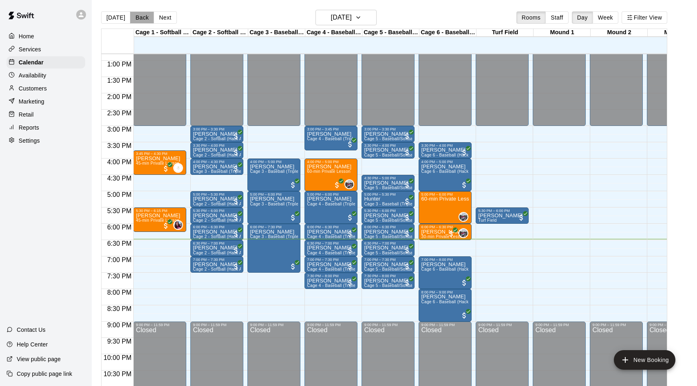
click at [144, 17] on button "Back" at bounding box center [142, 17] width 24 height 12
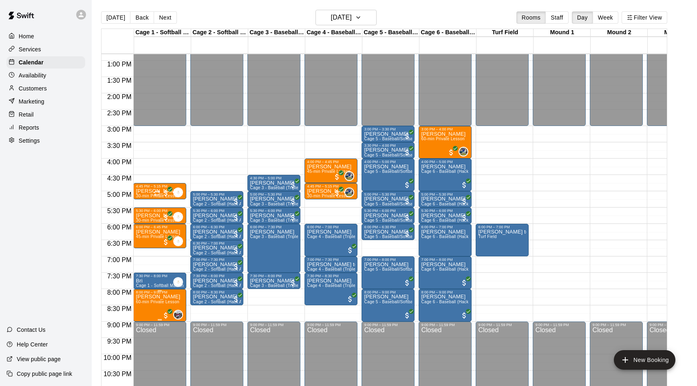
click at [156, 302] on span "60-min Private Lesson" at bounding box center [158, 302] width 44 height 4
click at [144, 328] on img "edit" at bounding box center [144, 327] width 9 height 9
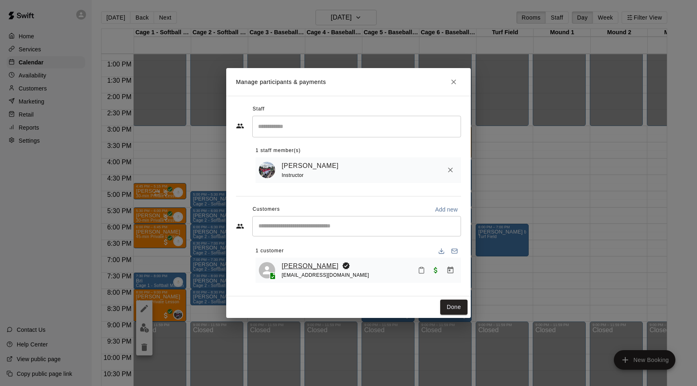
click at [294, 262] on link "[PERSON_NAME]" at bounding box center [310, 266] width 57 height 11
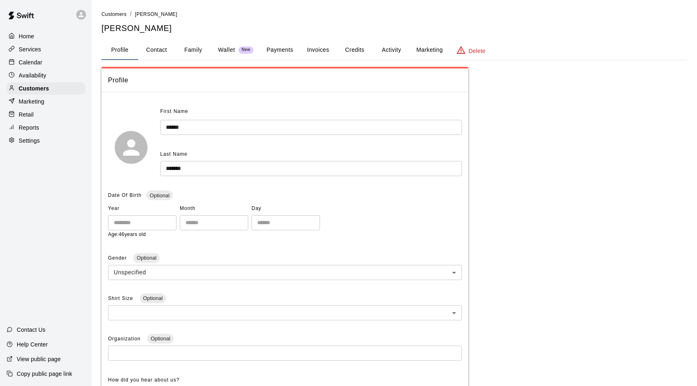
click at [273, 49] on button "Payments" at bounding box center [280, 50] width 40 height 20
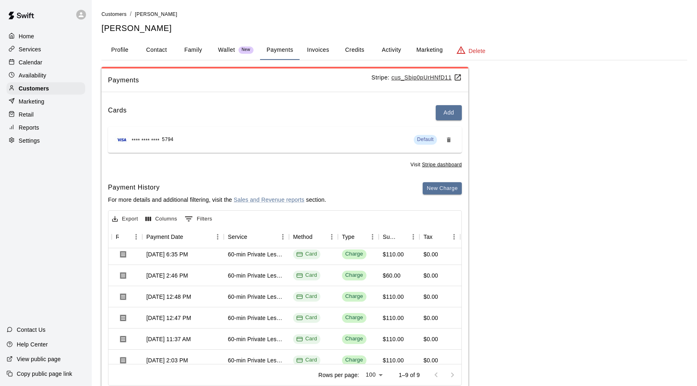
scroll to position [0, 70]
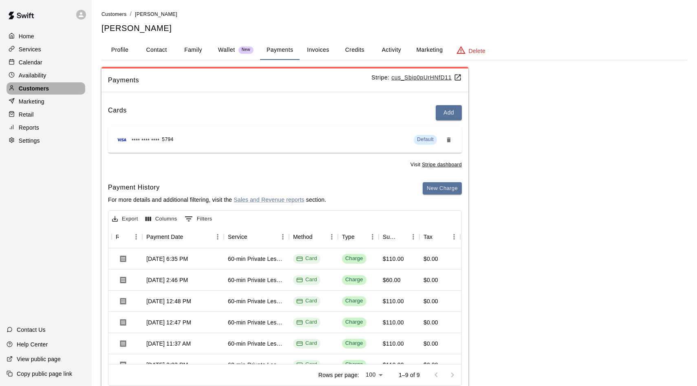
click at [40, 88] on p "Customers" at bounding box center [34, 88] width 30 height 8
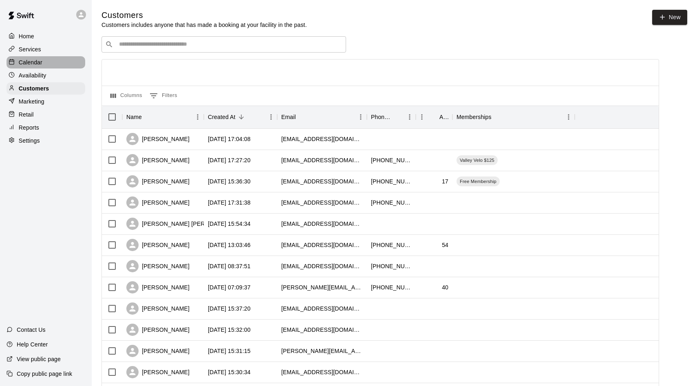
click at [43, 64] on div "Calendar" at bounding box center [46, 62] width 79 height 12
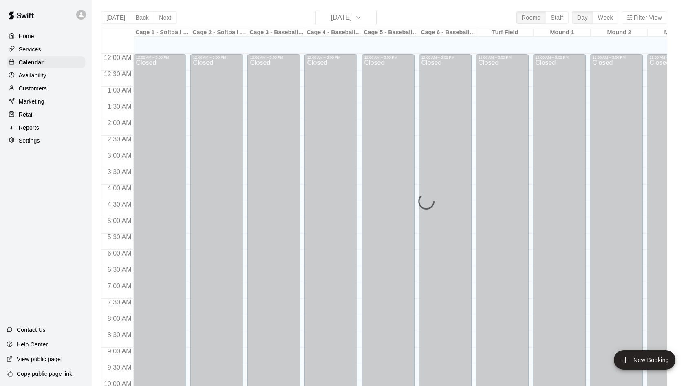
scroll to position [417, 0]
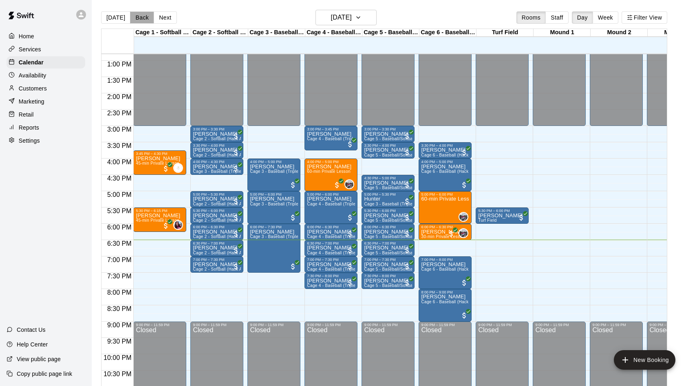
click at [137, 18] on button "Back" at bounding box center [142, 17] width 24 height 12
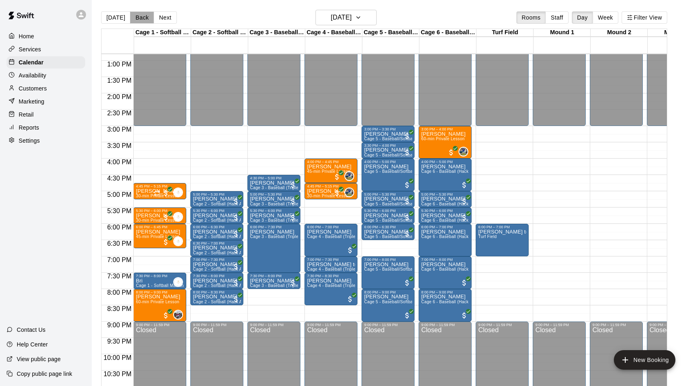
click at [137, 18] on button "Back" at bounding box center [142, 17] width 24 height 12
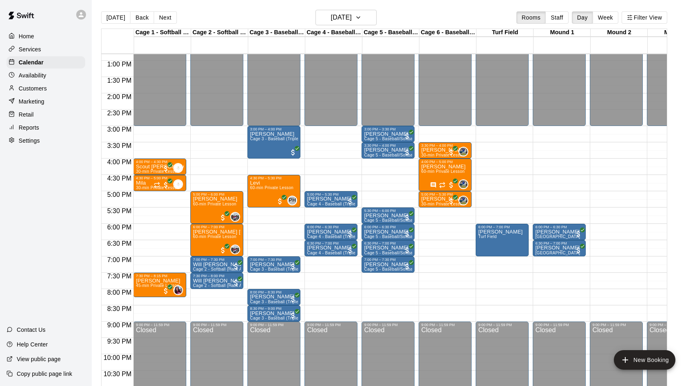
click at [59, 77] on div "Availability" at bounding box center [46, 75] width 79 height 12
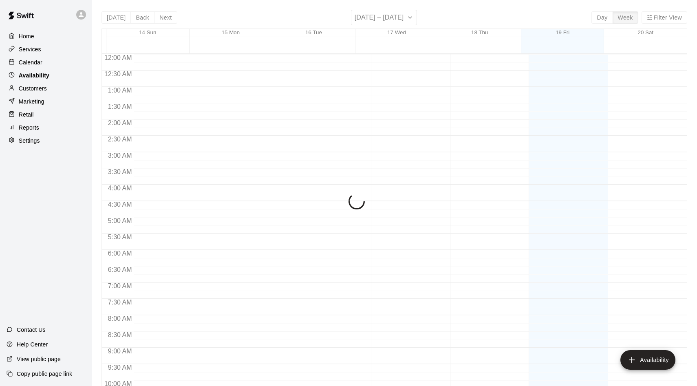
scroll to position [442, 0]
click at [50, 64] on div "Calendar" at bounding box center [46, 62] width 79 height 12
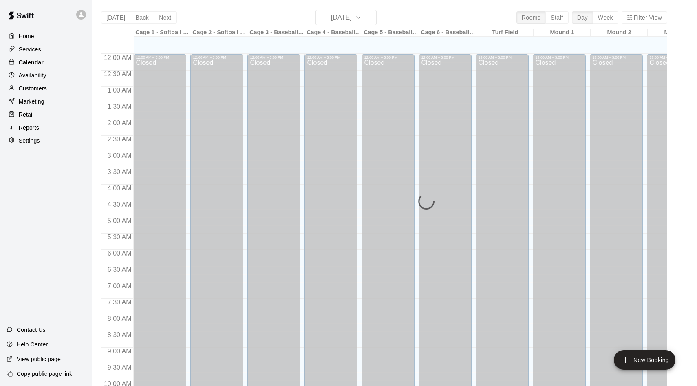
scroll to position [417, 0]
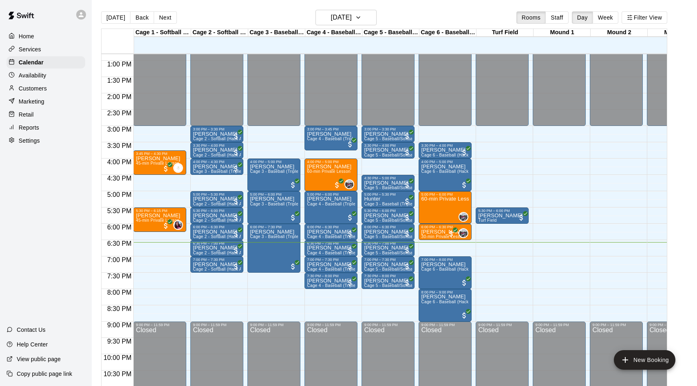
click at [36, 86] on p "Customers" at bounding box center [33, 88] width 28 height 8
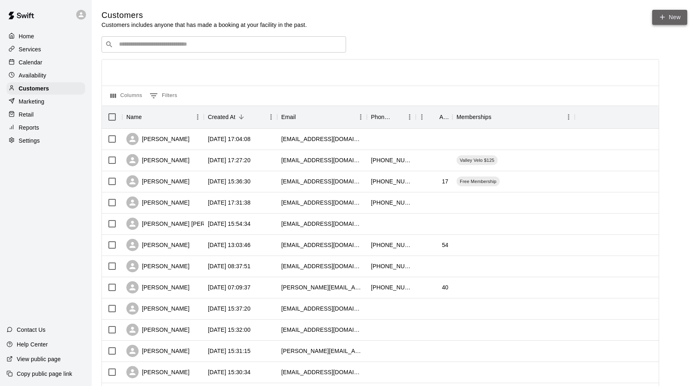
click at [661, 11] on link "New" at bounding box center [669, 17] width 35 height 15
select select "**"
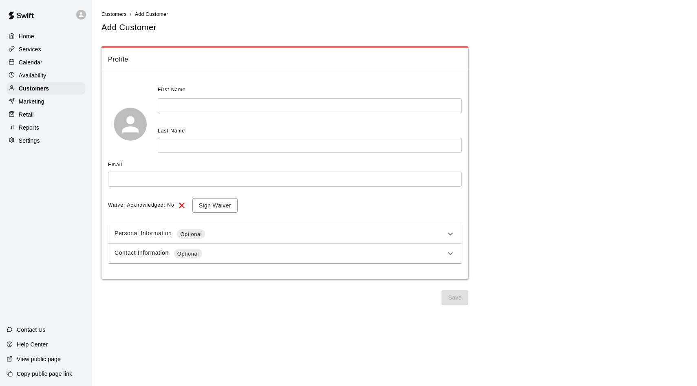
click at [234, 104] on input "text" at bounding box center [310, 105] width 304 height 15
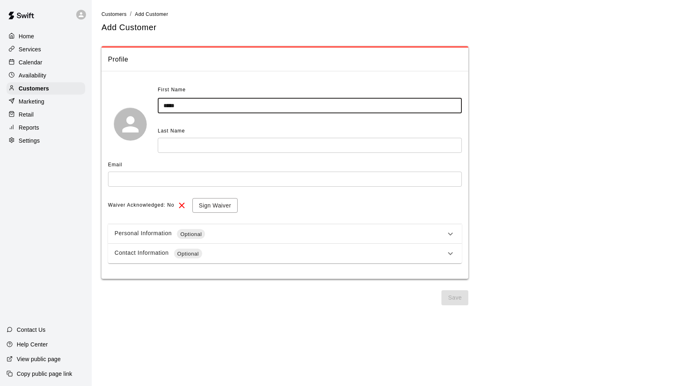
type input "*****"
click at [219, 149] on input "text" at bounding box center [310, 145] width 304 height 15
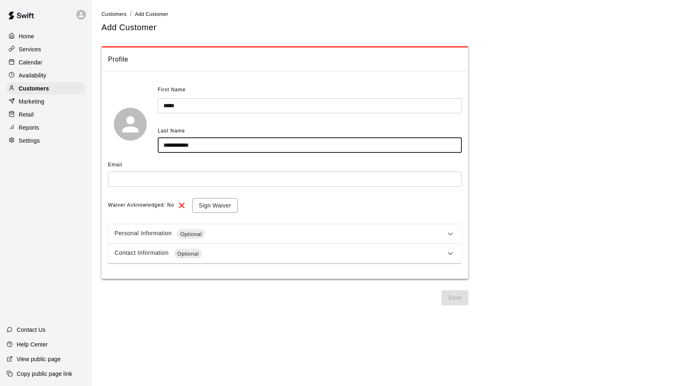
type input "**********"
click at [163, 178] on input "text" at bounding box center [285, 179] width 354 height 15
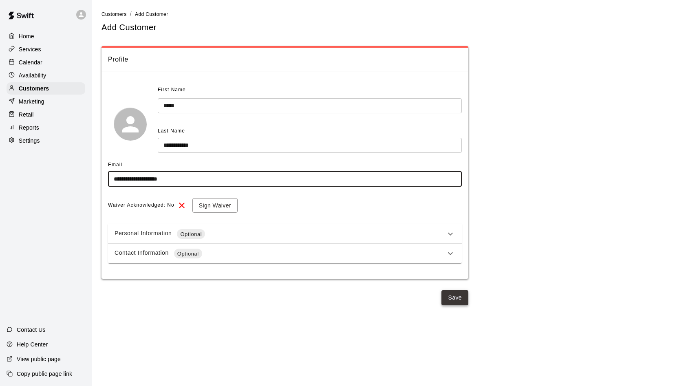
type input "**********"
click at [450, 296] on button "Save" at bounding box center [454, 297] width 27 height 15
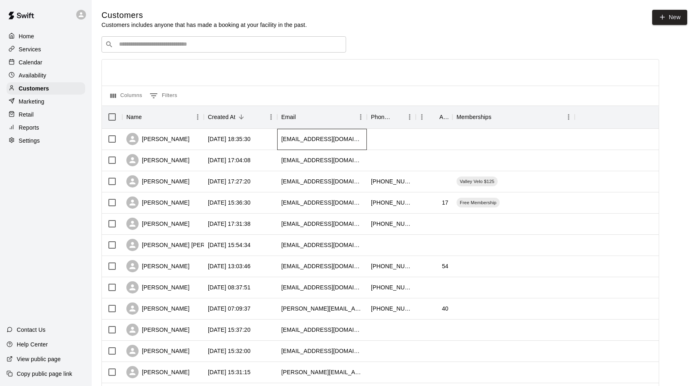
click at [295, 143] on div "[EMAIL_ADDRESS][DOMAIN_NAME]" at bounding box center [322, 139] width 82 height 8
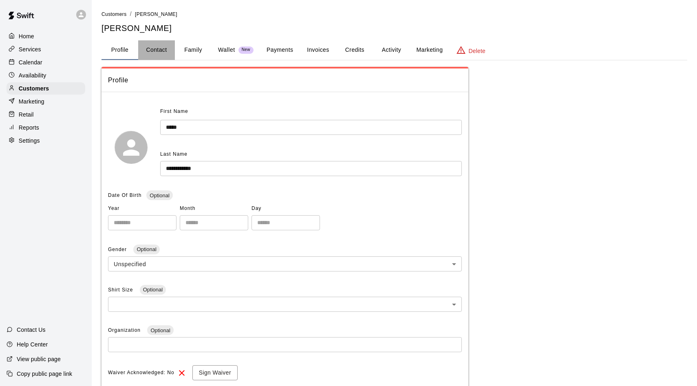
click at [160, 53] on button "Contact" at bounding box center [156, 50] width 37 height 20
select select "**"
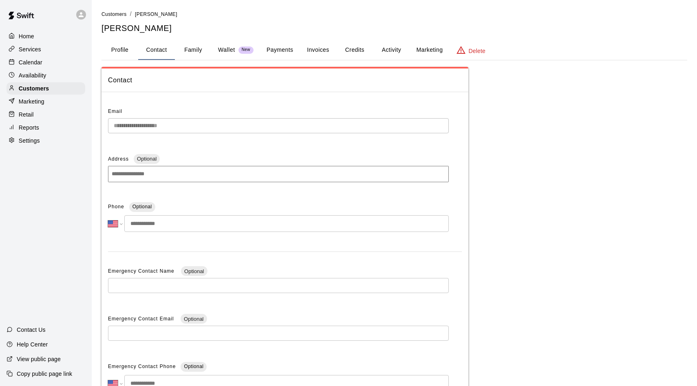
click at [466, 52] on div "Delete" at bounding box center [470, 50] width 29 height 10
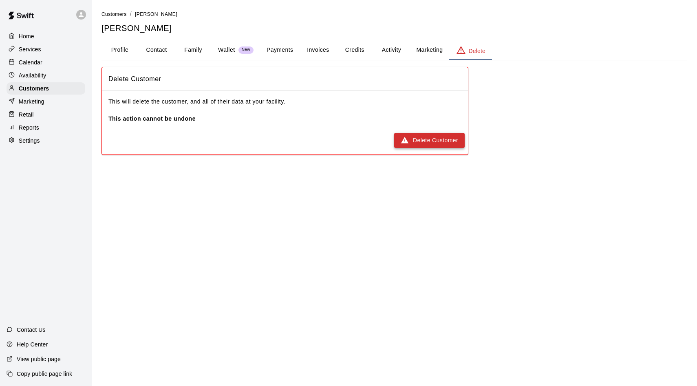
click at [408, 143] on icon "button" at bounding box center [405, 140] width 8 height 8
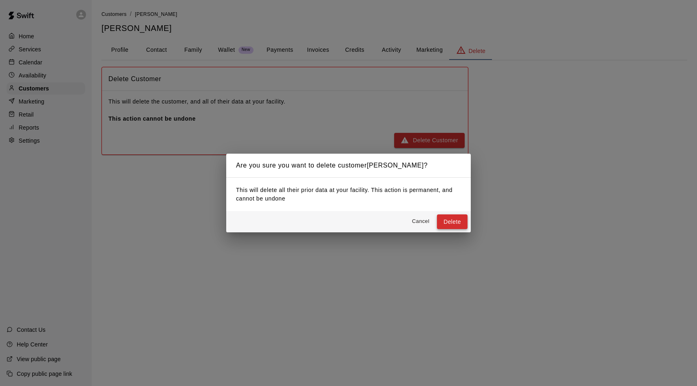
click at [458, 224] on button "Delete" at bounding box center [452, 221] width 31 height 15
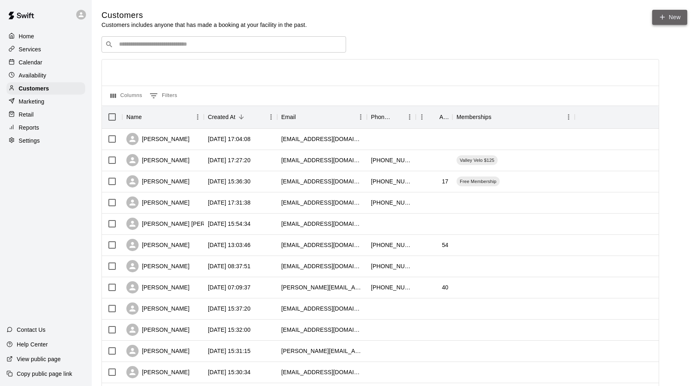
click at [658, 20] on link "New" at bounding box center [669, 17] width 35 height 15
select select "**"
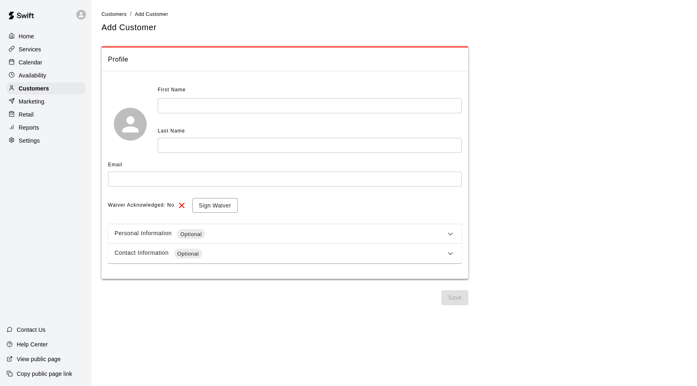
click at [379, 106] on input "text" at bounding box center [310, 105] width 304 height 15
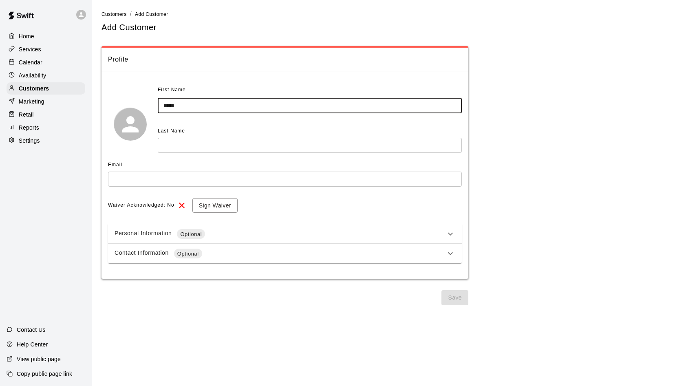
type input "*****"
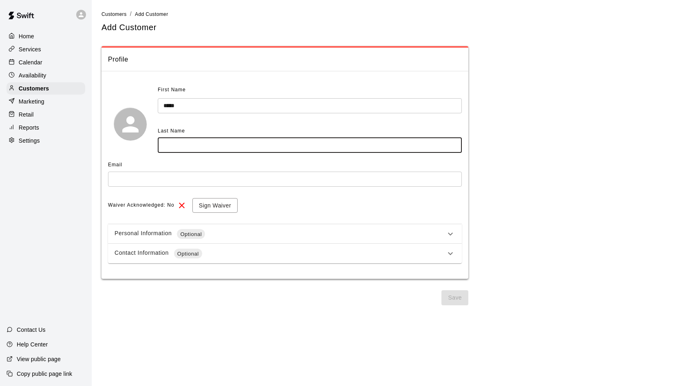
click at [239, 146] on input "text" at bounding box center [310, 145] width 304 height 15
type input "*"
type input "**********"
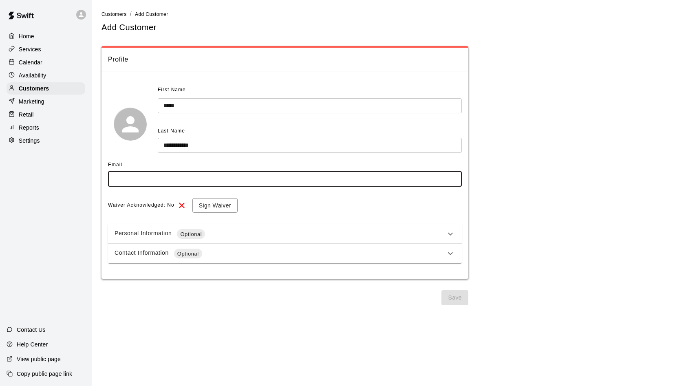
click at [181, 174] on input "text" at bounding box center [285, 179] width 354 height 15
type input "**********"
click at [455, 297] on button "Save" at bounding box center [454, 297] width 27 height 15
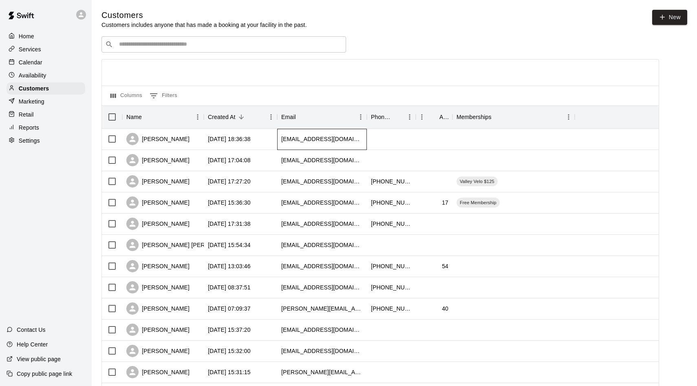
click at [284, 142] on div "[EMAIL_ADDRESS][DOMAIN_NAME]" at bounding box center [322, 139] width 82 height 8
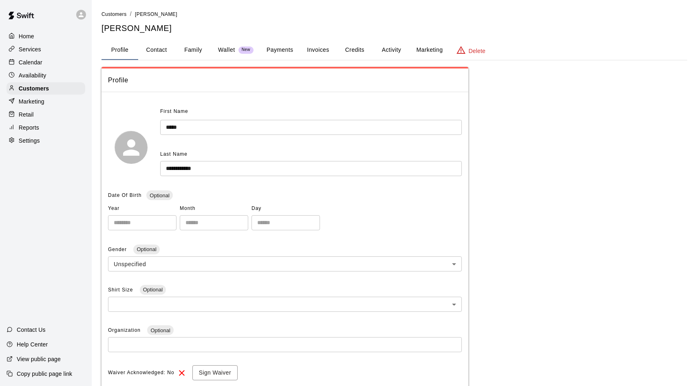
click at [274, 55] on button "Payments" at bounding box center [280, 50] width 40 height 20
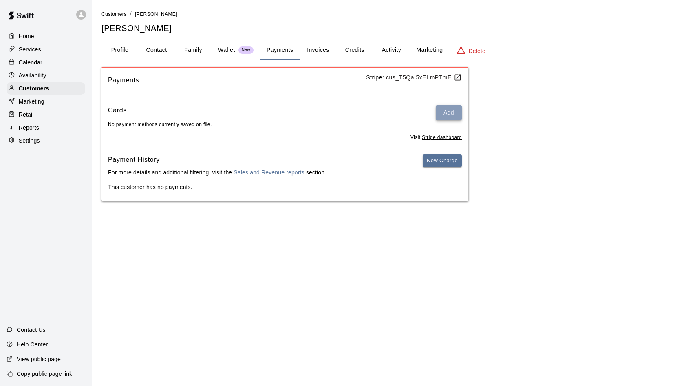
click at [447, 116] on button "Add" at bounding box center [449, 112] width 26 height 15
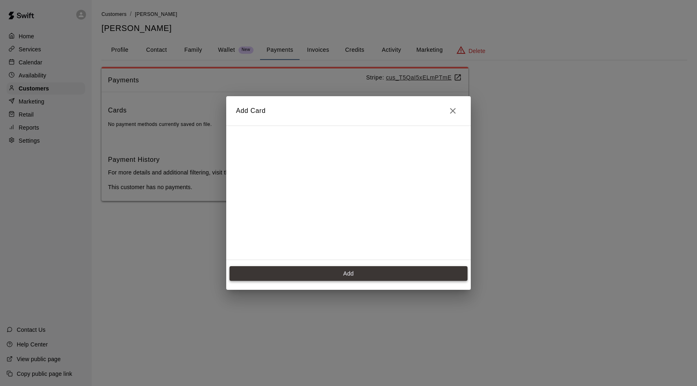
scroll to position [115, 0]
click at [365, 269] on button "Add" at bounding box center [348, 273] width 238 height 15
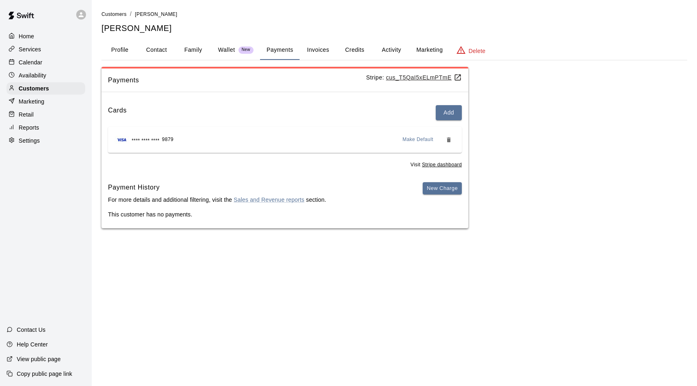
click at [37, 62] on p "Calendar" at bounding box center [31, 62] width 24 height 8
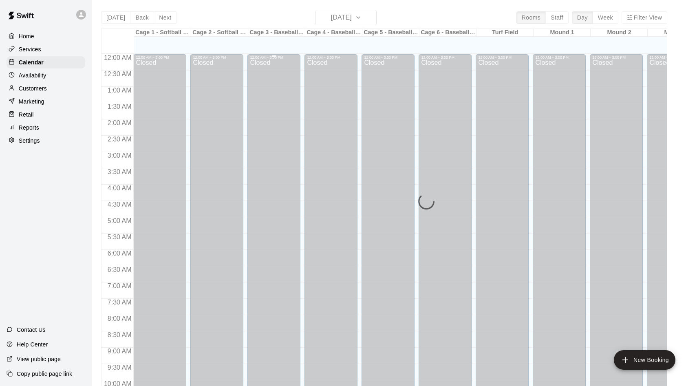
scroll to position [417, 0]
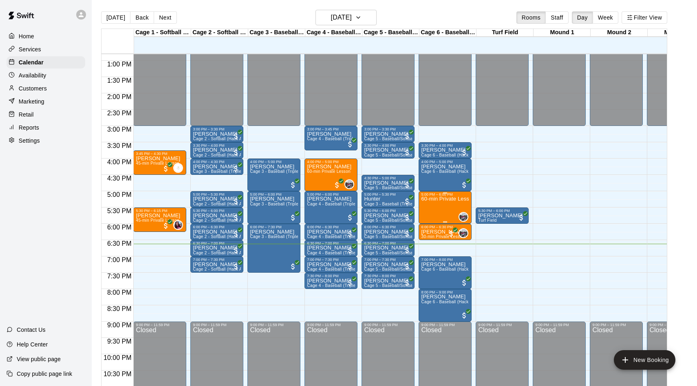
click at [441, 206] on div "60-min Private Lesson" at bounding box center [445, 389] width 48 height 386
click at [427, 226] on img "edit" at bounding box center [429, 224] width 9 height 9
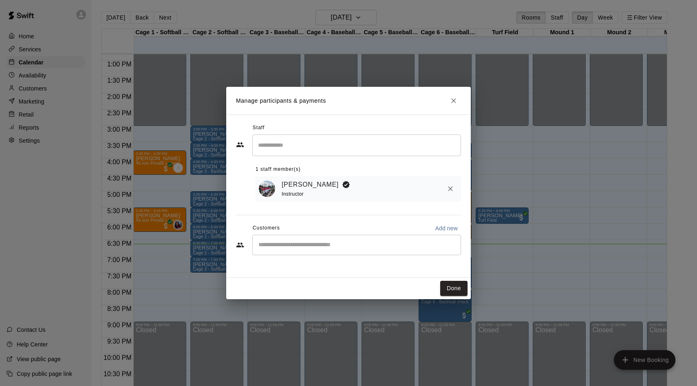
click at [377, 250] on div "​" at bounding box center [356, 245] width 209 height 20
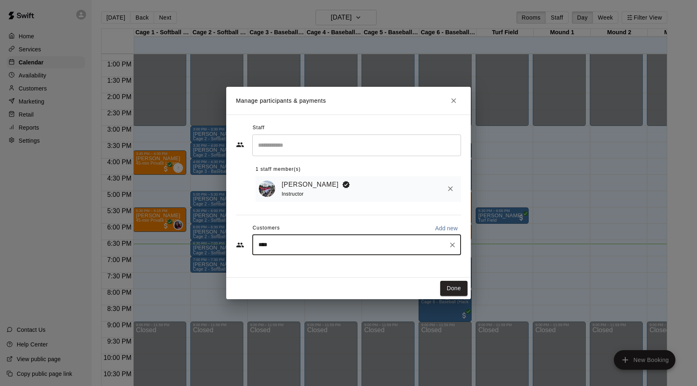
type input "*****"
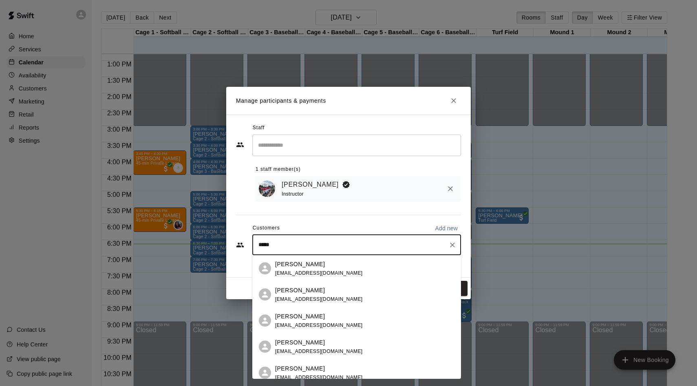
click at [331, 271] on div "[PERSON_NAME] [EMAIL_ADDRESS][DOMAIN_NAME]" at bounding box center [364, 269] width 179 height 18
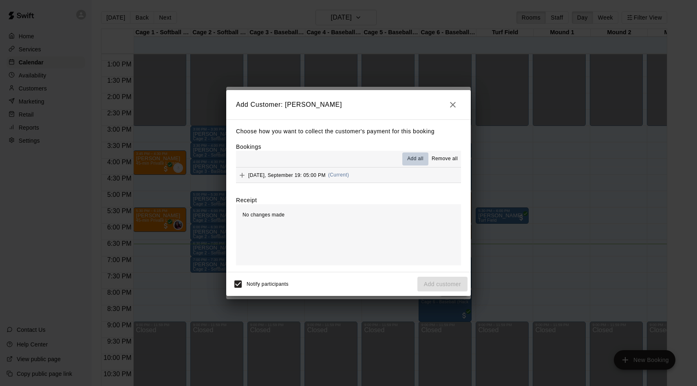
click at [412, 156] on span "Add all" at bounding box center [415, 159] width 16 height 8
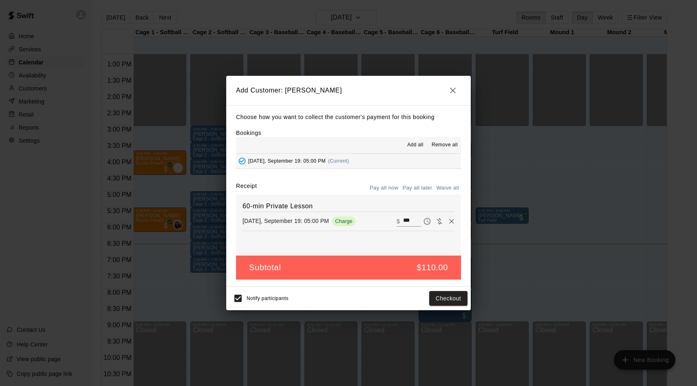
click at [408, 224] on input "***" at bounding box center [412, 221] width 18 height 11
click at [410, 218] on input "***" at bounding box center [412, 221] width 18 height 11
type input "**"
click at [452, 300] on button "Checkout" at bounding box center [448, 298] width 38 height 15
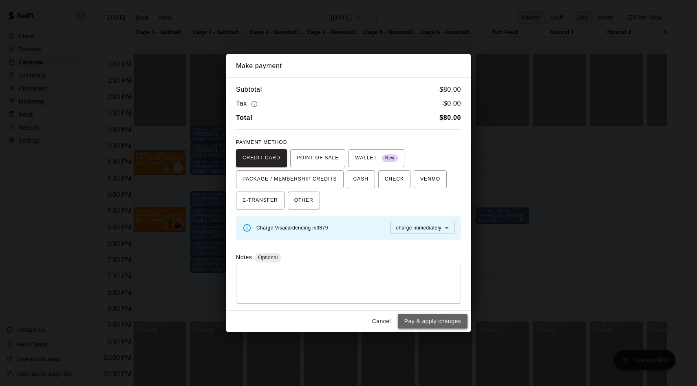
click at [429, 320] on button "Pay & apply changes" at bounding box center [433, 321] width 70 height 15
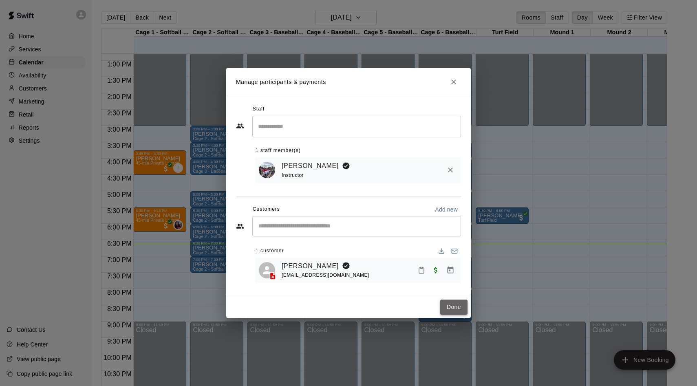
click at [453, 308] on button "Done" at bounding box center [453, 307] width 27 height 15
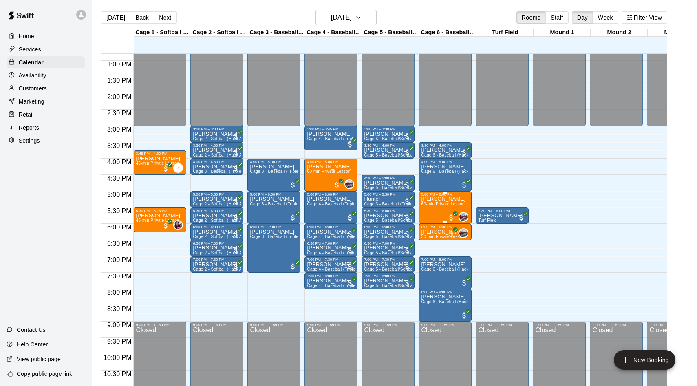
click at [432, 202] on div "[PERSON_NAME] 60-min Private Lesson" at bounding box center [443, 389] width 44 height 386
click at [429, 225] on img "edit" at bounding box center [429, 224] width 9 height 9
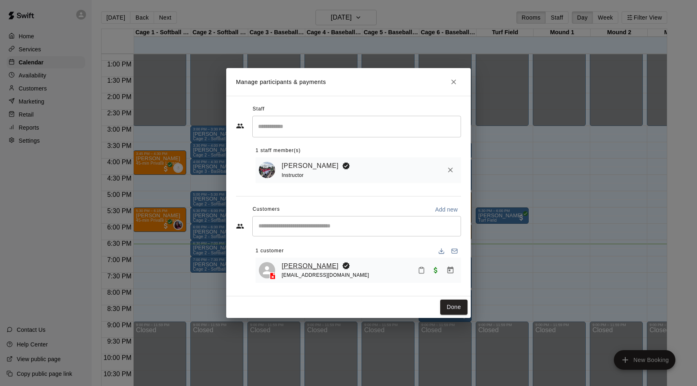
click at [290, 264] on link "[PERSON_NAME]" at bounding box center [310, 266] width 57 height 11
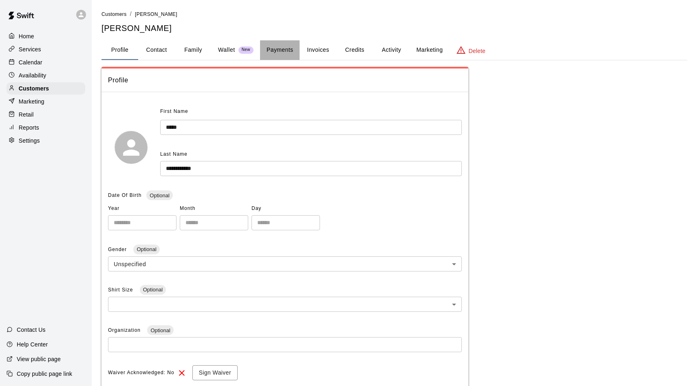
click at [276, 51] on button "Payments" at bounding box center [280, 50] width 40 height 20
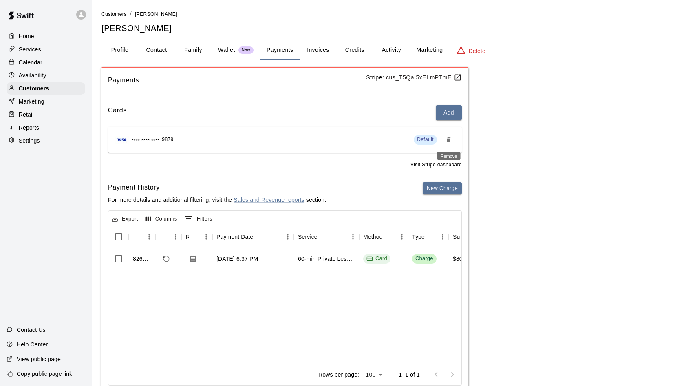
click at [448, 142] on icon "Remove" at bounding box center [448, 140] width 7 height 7
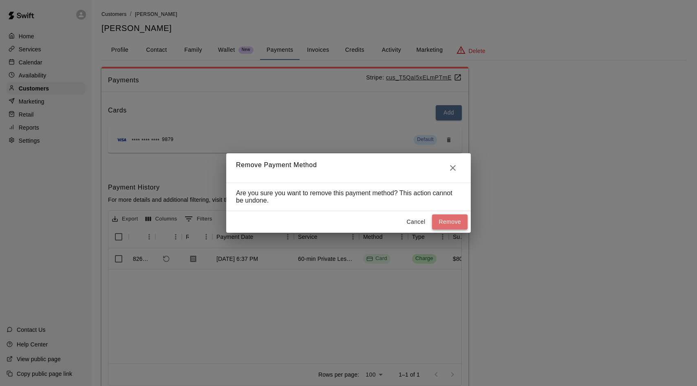
click at [447, 223] on button "Remove" at bounding box center [449, 221] width 35 height 15
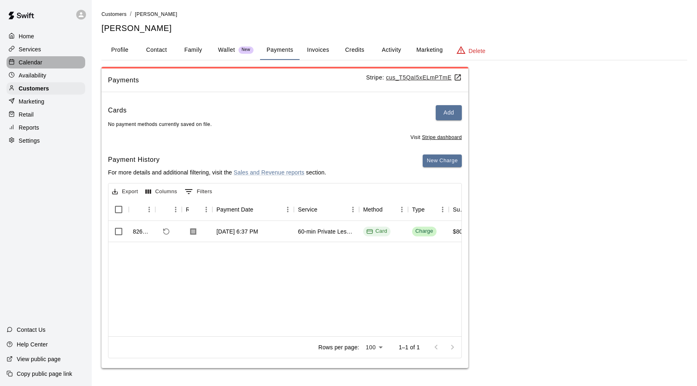
click at [24, 62] on p "Calendar" at bounding box center [31, 62] width 24 height 8
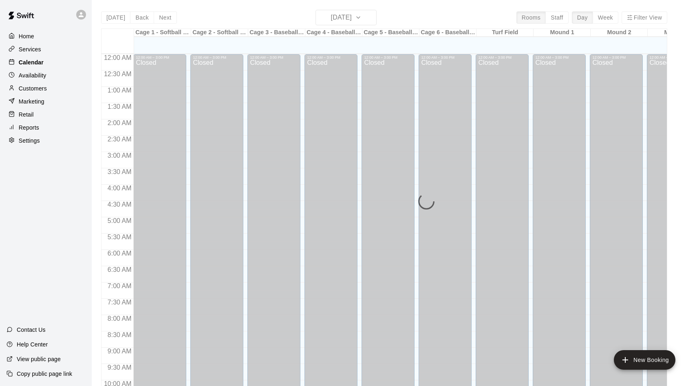
scroll to position [417, 0]
